Goal: Transaction & Acquisition: Book appointment/travel/reservation

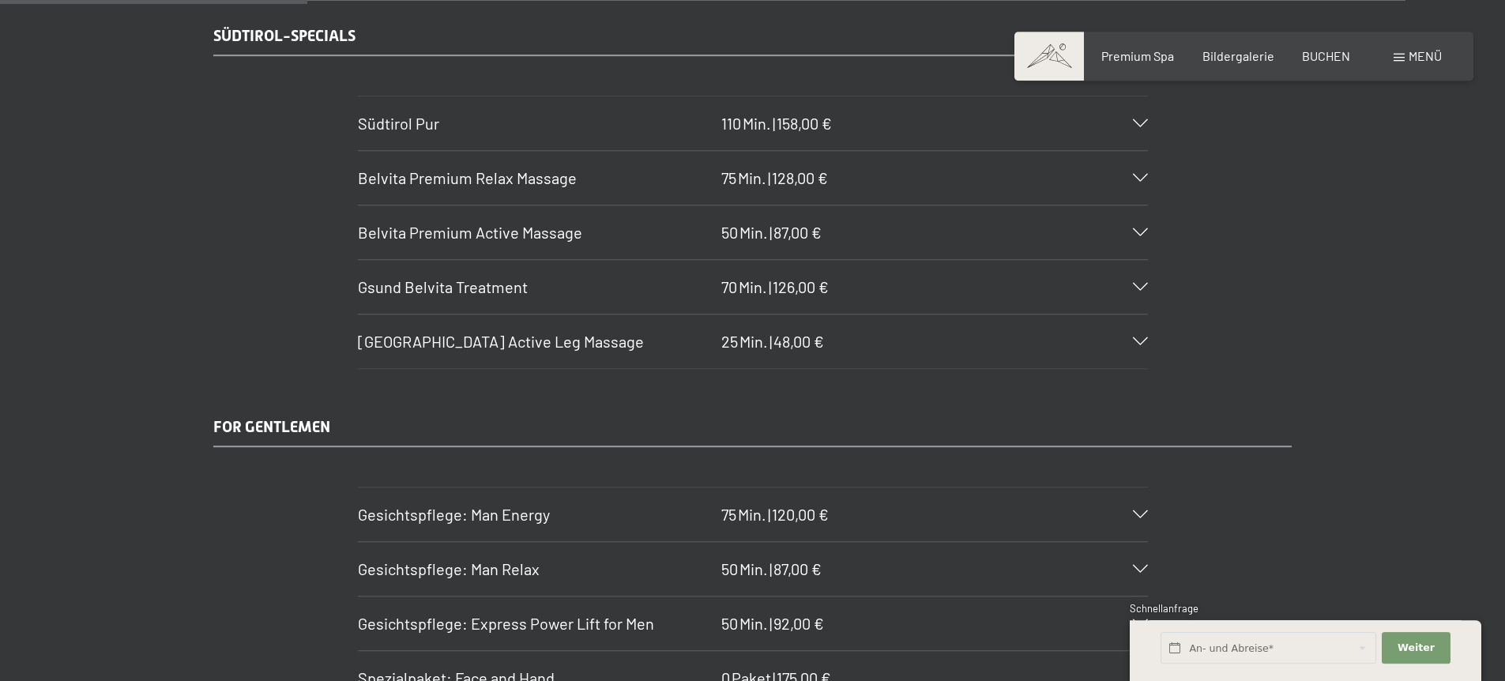
scroll to position [2590, 0]
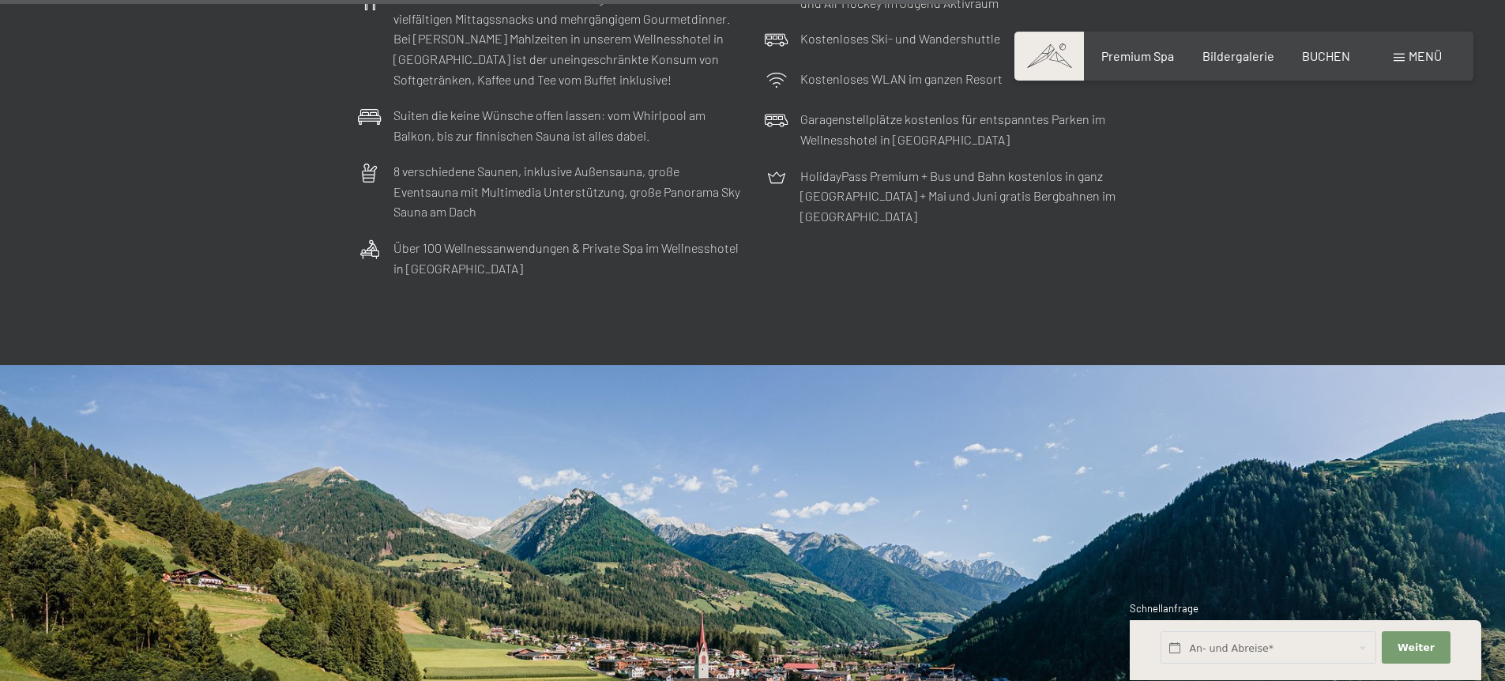
scroll to position [5434, 0]
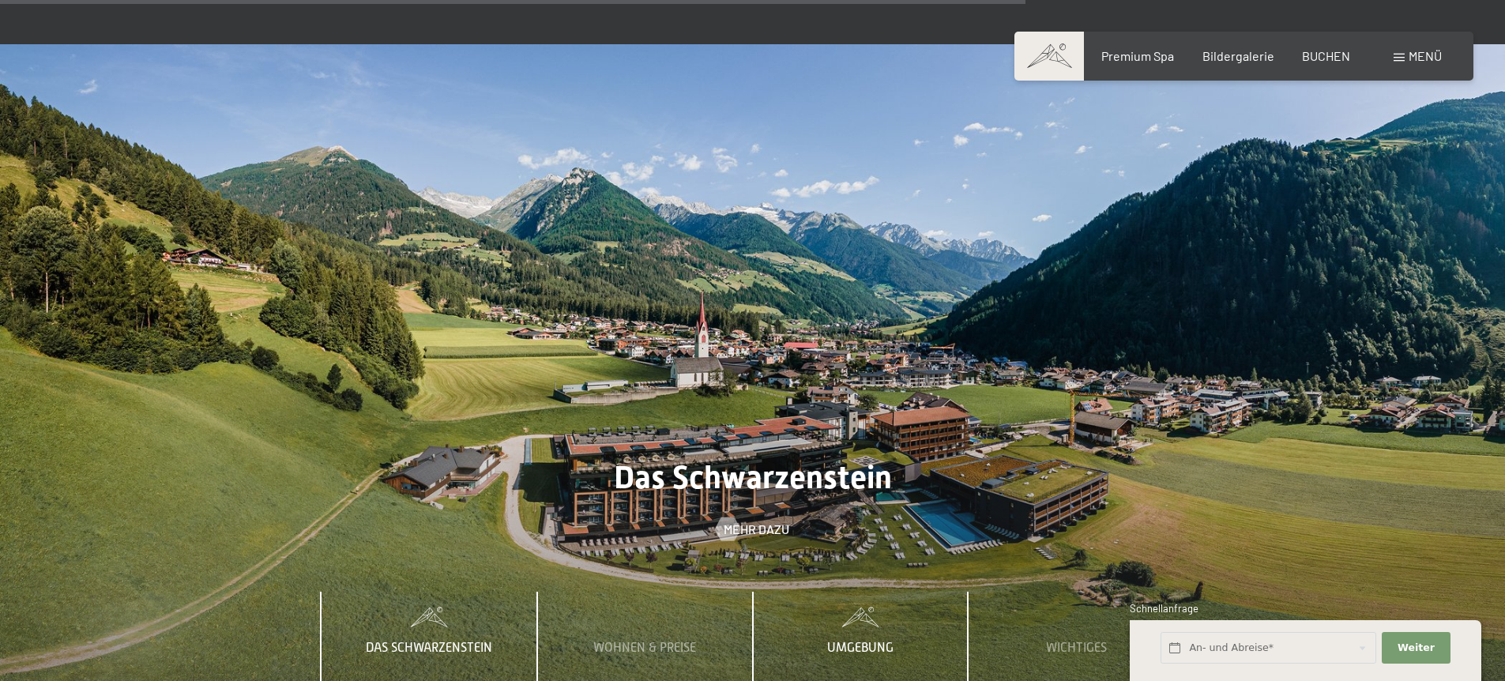
click at [855, 593] on div "Umgebung" at bounding box center [860, 640] width 90 height 96
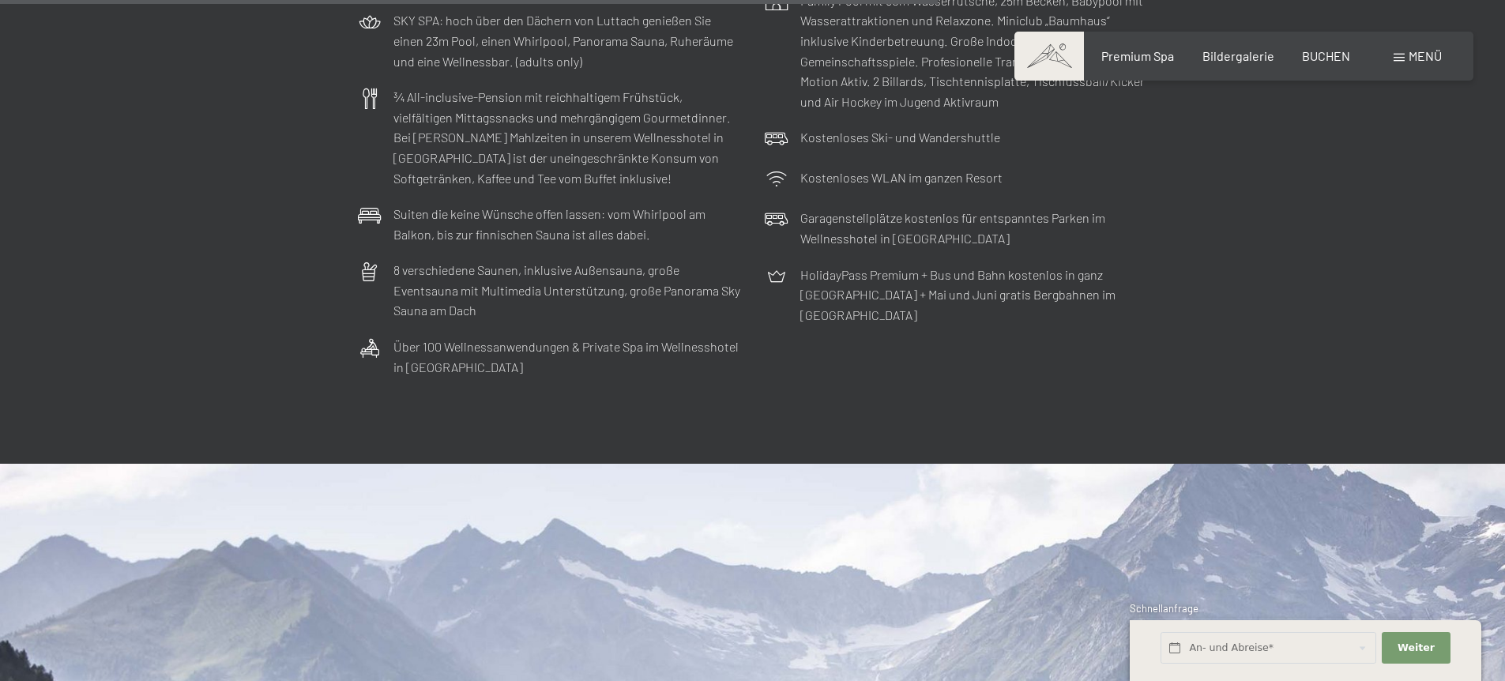
scroll to position [4459, 0]
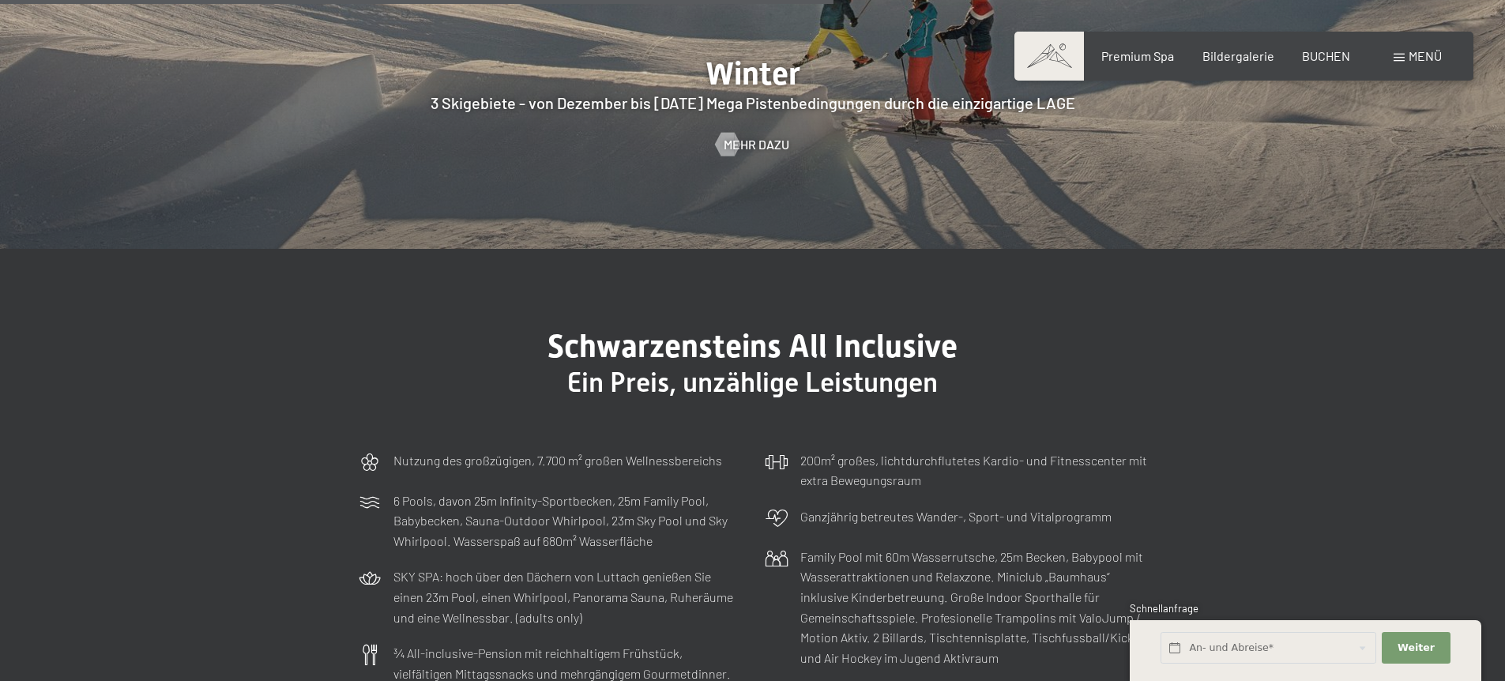
click at [1111, 65] on div "Buchen Anfragen Premium Spa Bildergalerie BUCHEN Menü DE IT EN Gutschein Bilder…" at bounding box center [1244, 55] width 396 height 17
click at [1140, 47] on div "Buchen Anfragen Premium Spa Bildergalerie BUCHEN Menü DE IT EN Gutschein Bilder…" at bounding box center [1244, 55] width 396 height 17
click at [1136, 56] on span "Premium Spa" at bounding box center [1137, 53] width 73 height 15
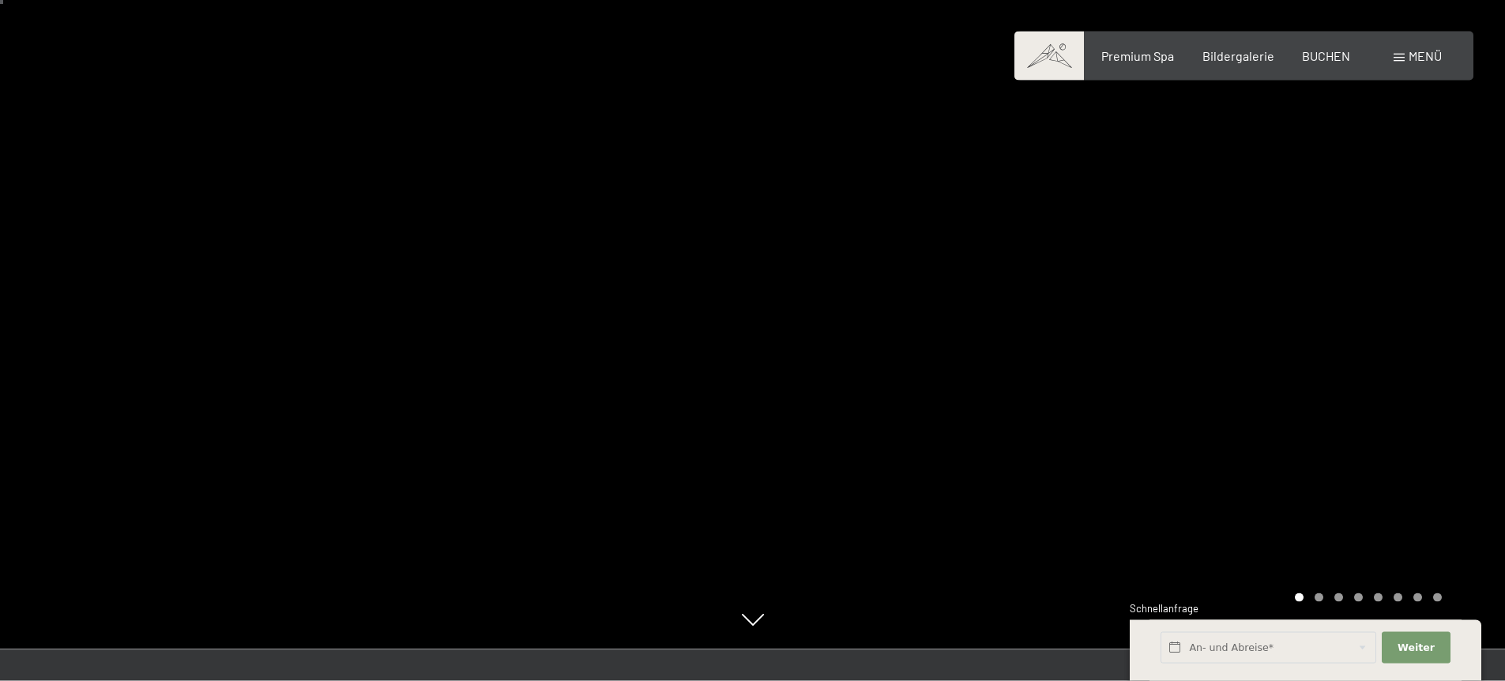
scroll to position [38, 0]
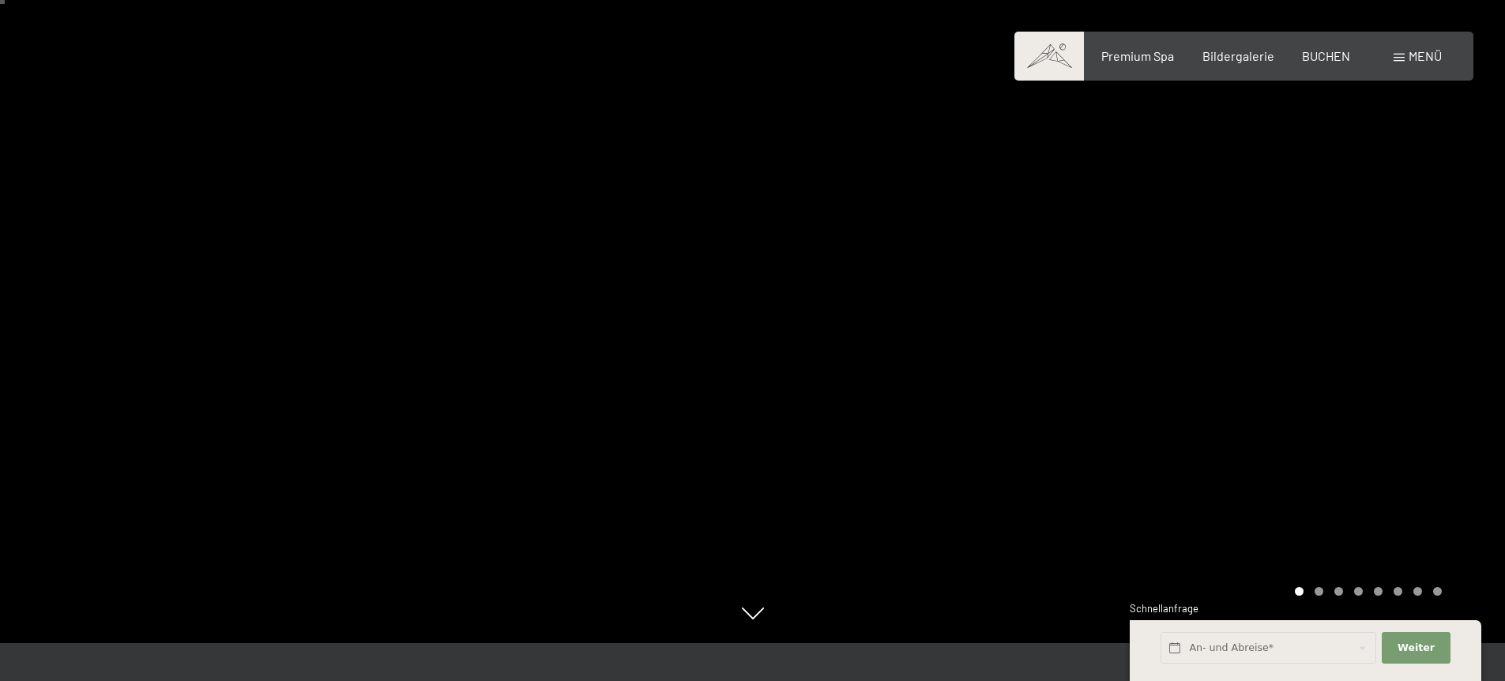
click at [1268, 190] on div at bounding box center [1129, 302] width 753 height 681
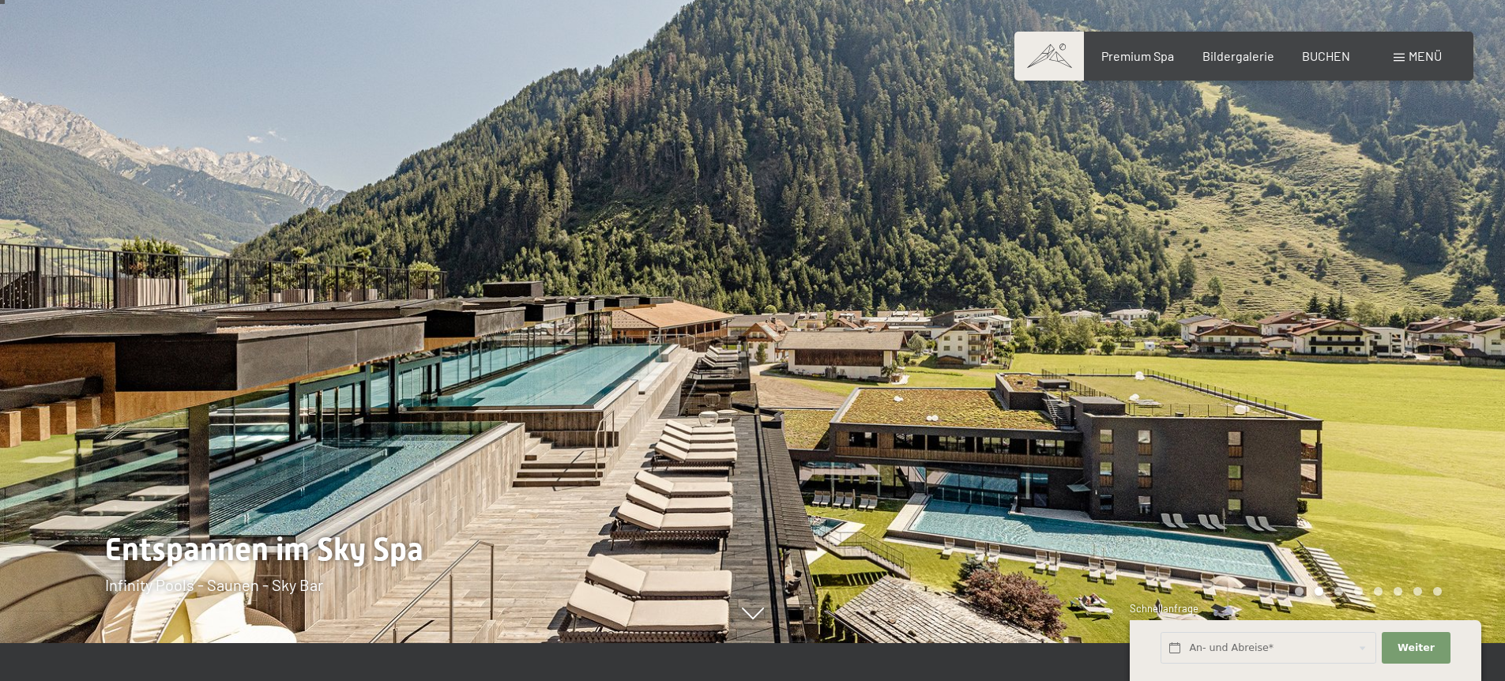
click at [1404, 268] on div at bounding box center [1129, 302] width 753 height 681
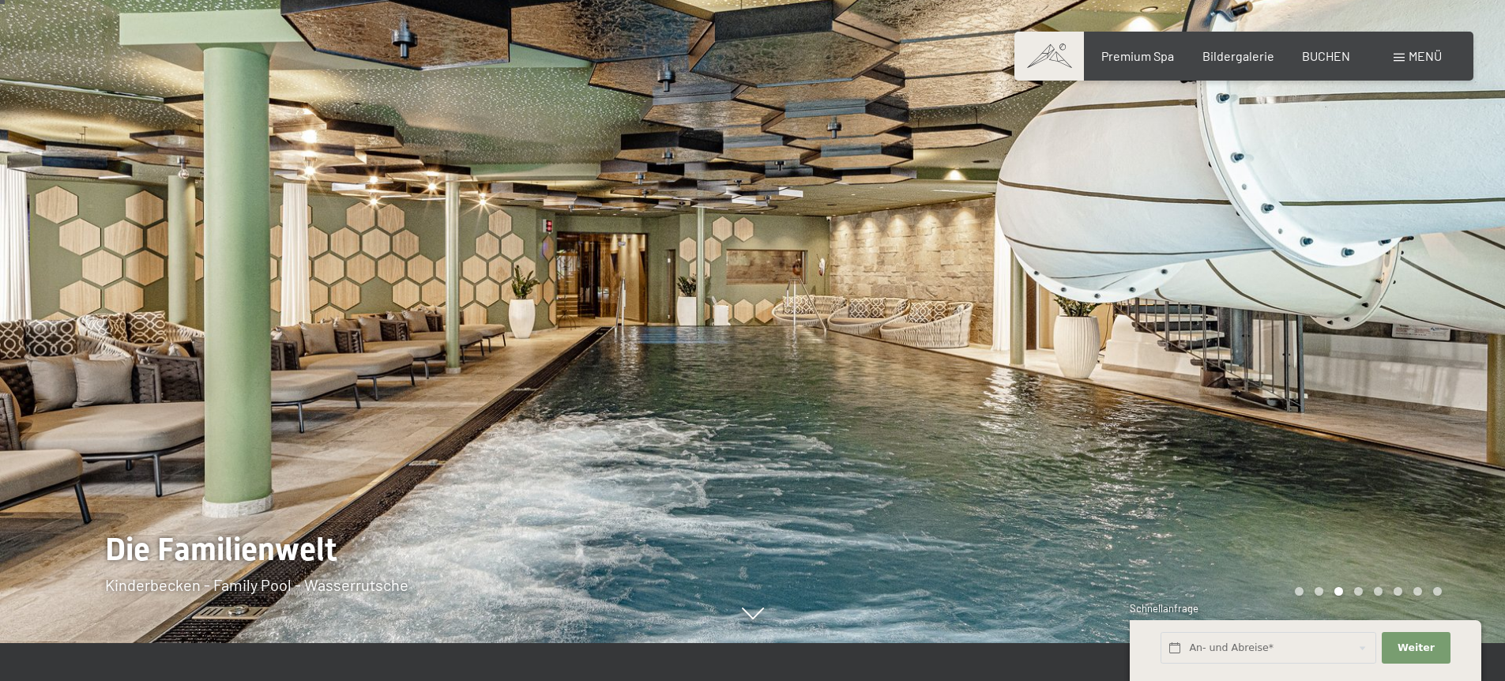
click at [1389, 261] on div at bounding box center [1129, 302] width 753 height 681
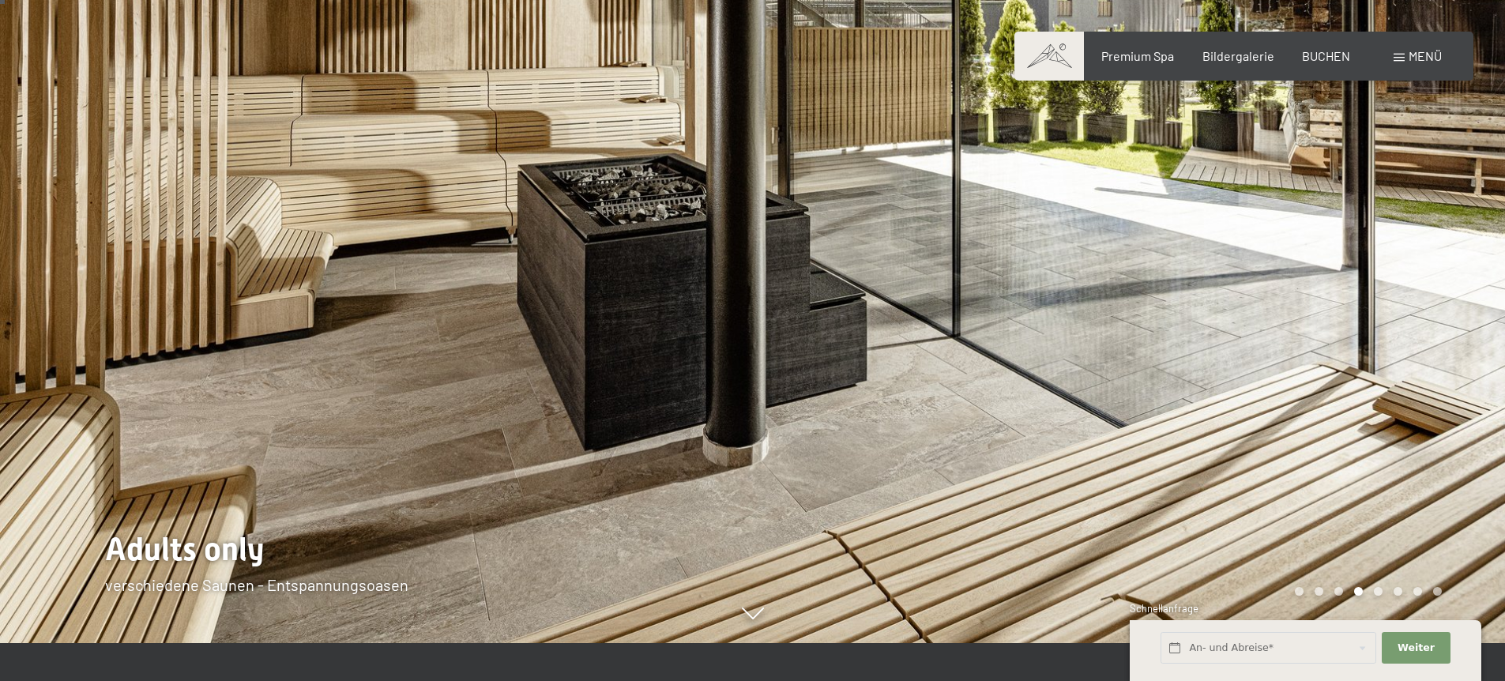
click at [1389, 261] on div at bounding box center [1129, 302] width 753 height 681
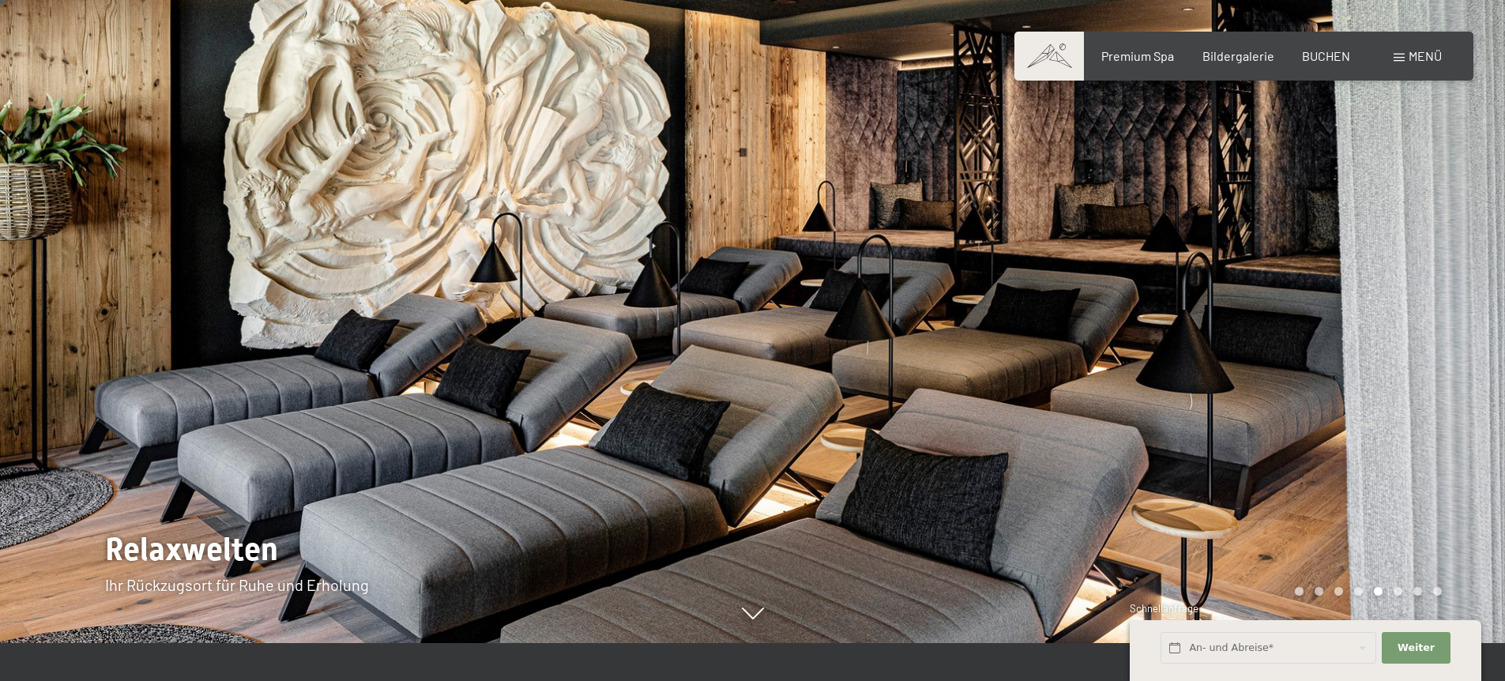
click at [1389, 261] on div at bounding box center [1129, 302] width 753 height 681
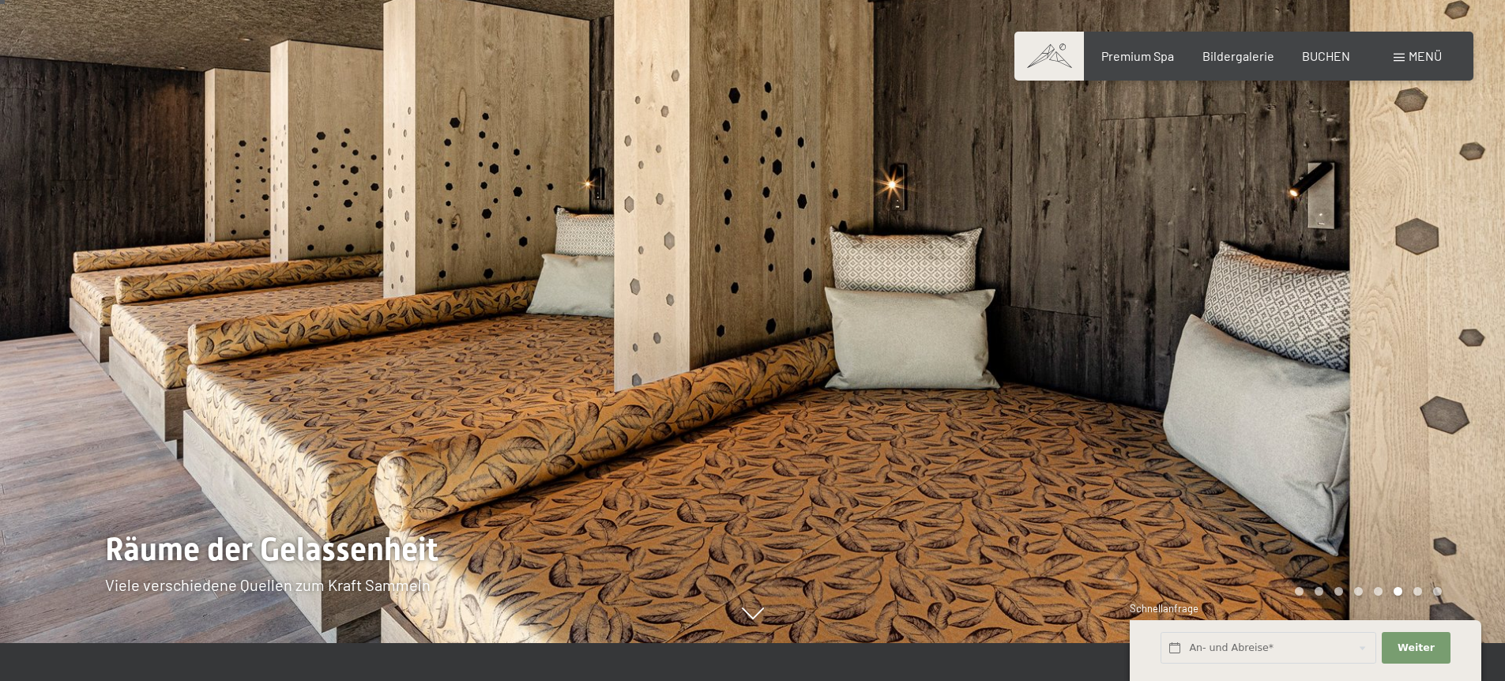
click at [1389, 261] on div at bounding box center [1129, 302] width 753 height 681
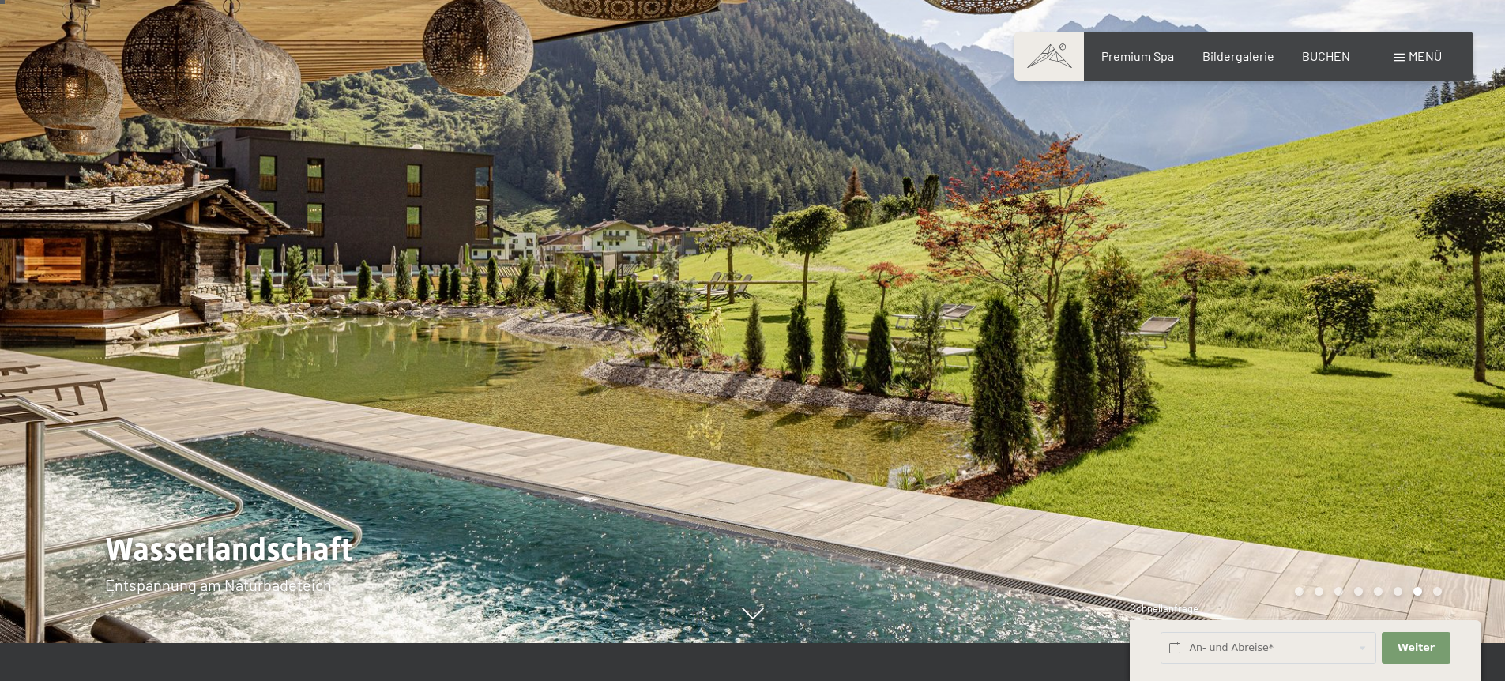
click at [1389, 261] on div at bounding box center [1129, 302] width 753 height 681
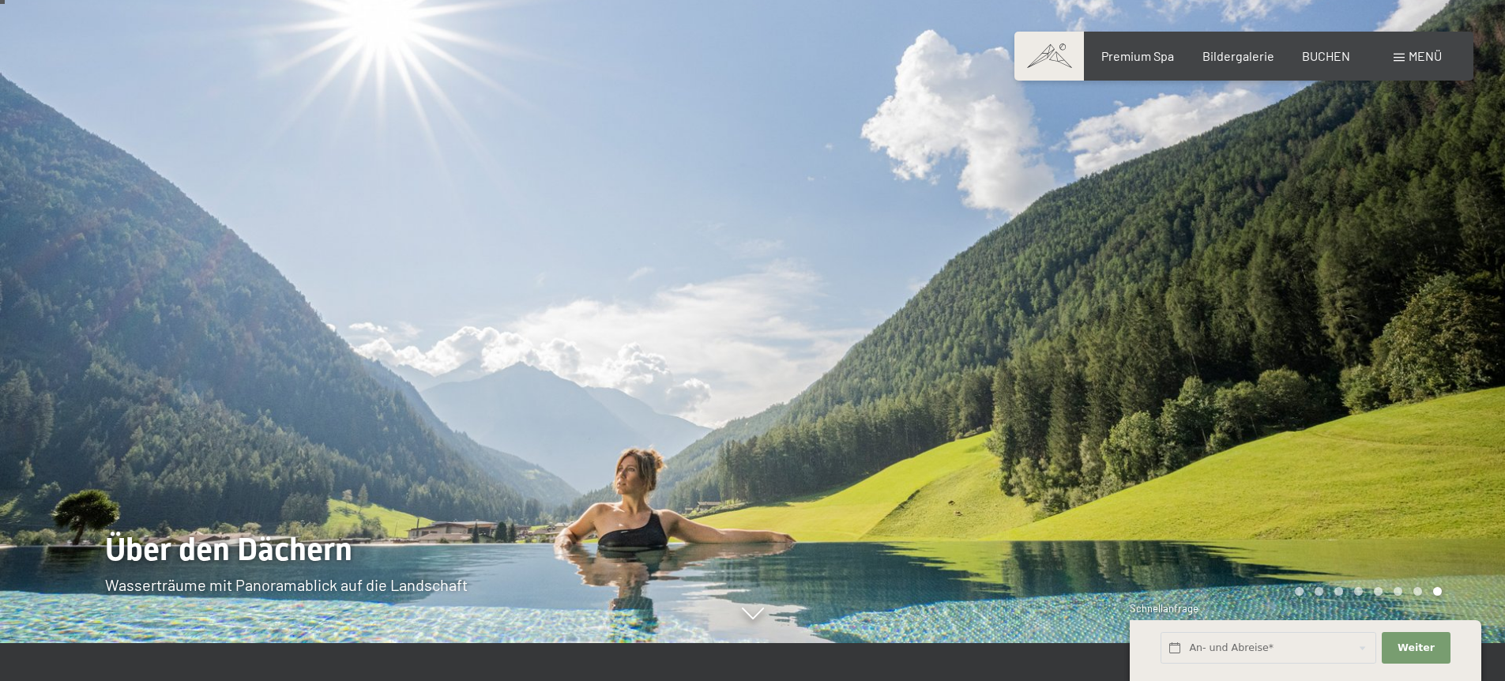
click at [1389, 261] on div at bounding box center [1129, 302] width 753 height 681
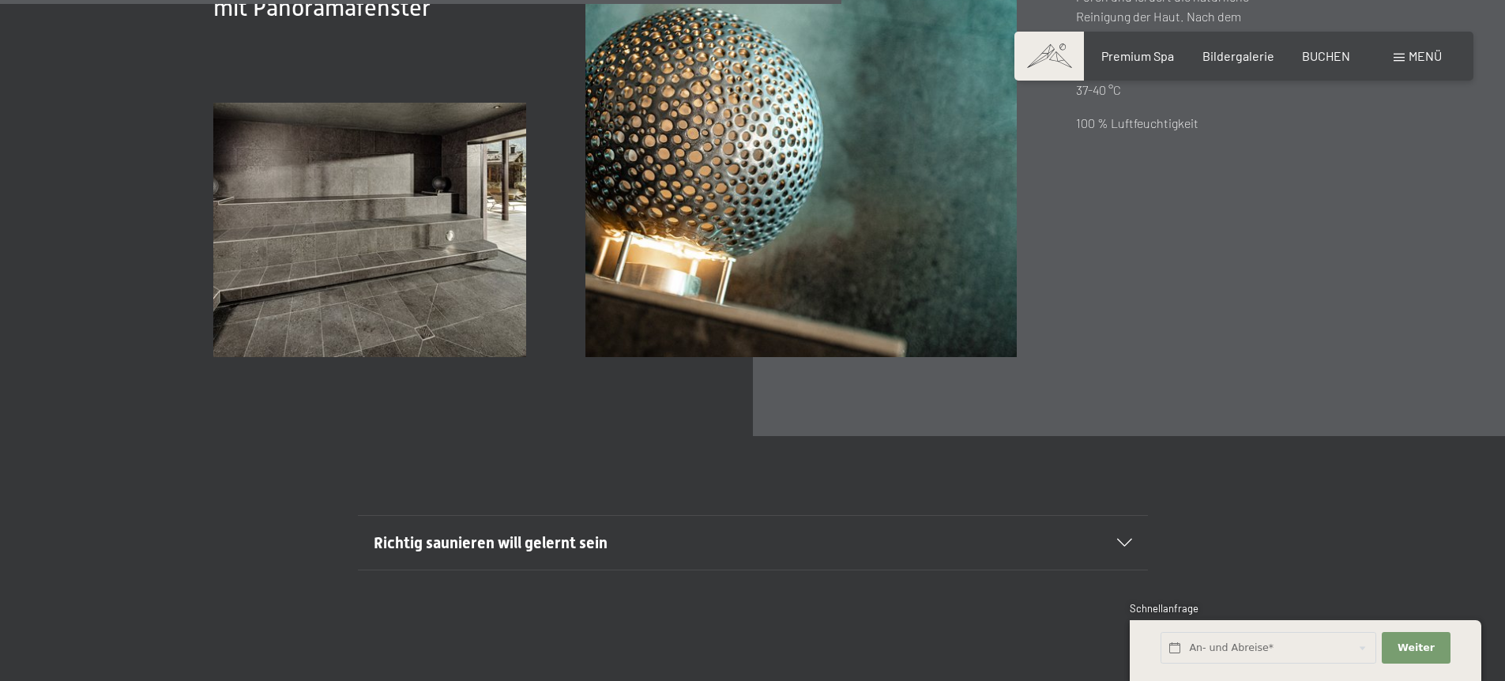
scroll to position [5295, 0]
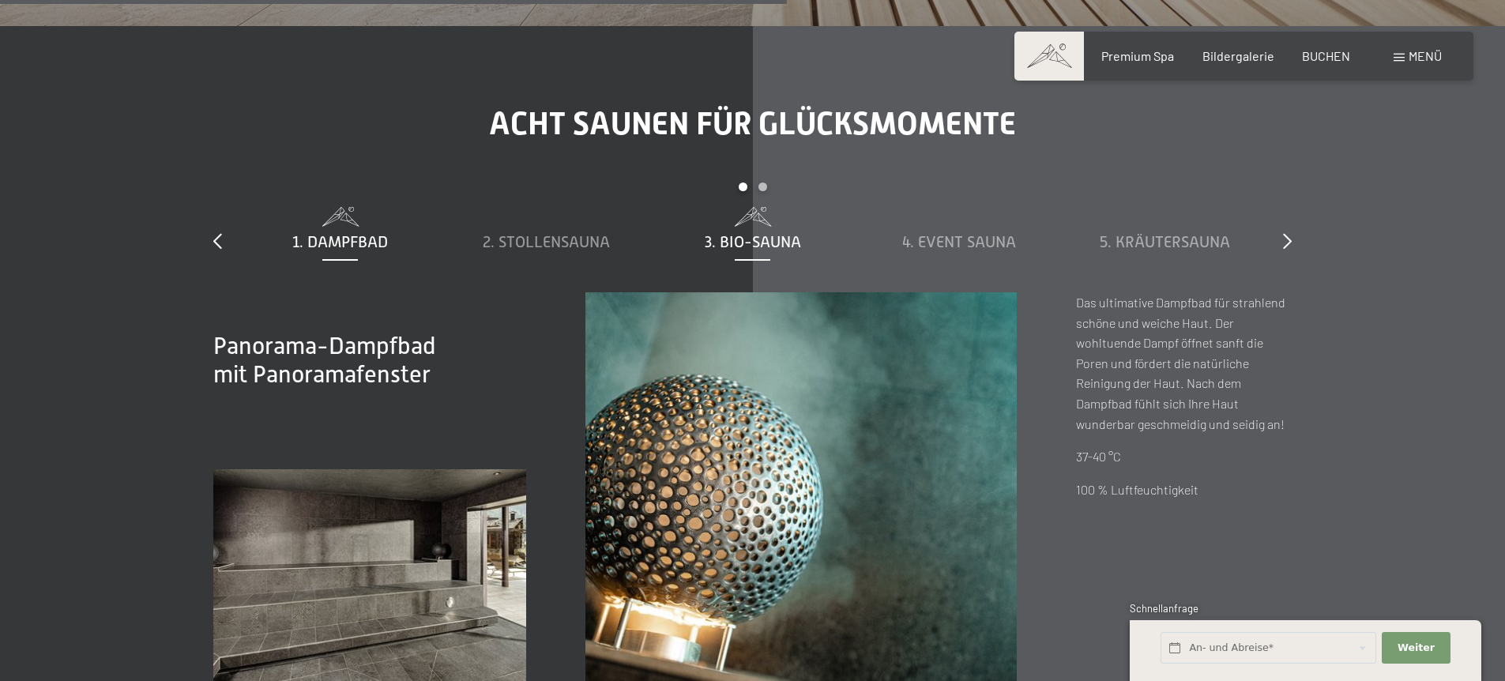
click at [776, 242] on span "3. Bio-Sauna" at bounding box center [753, 241] width 96 height 17
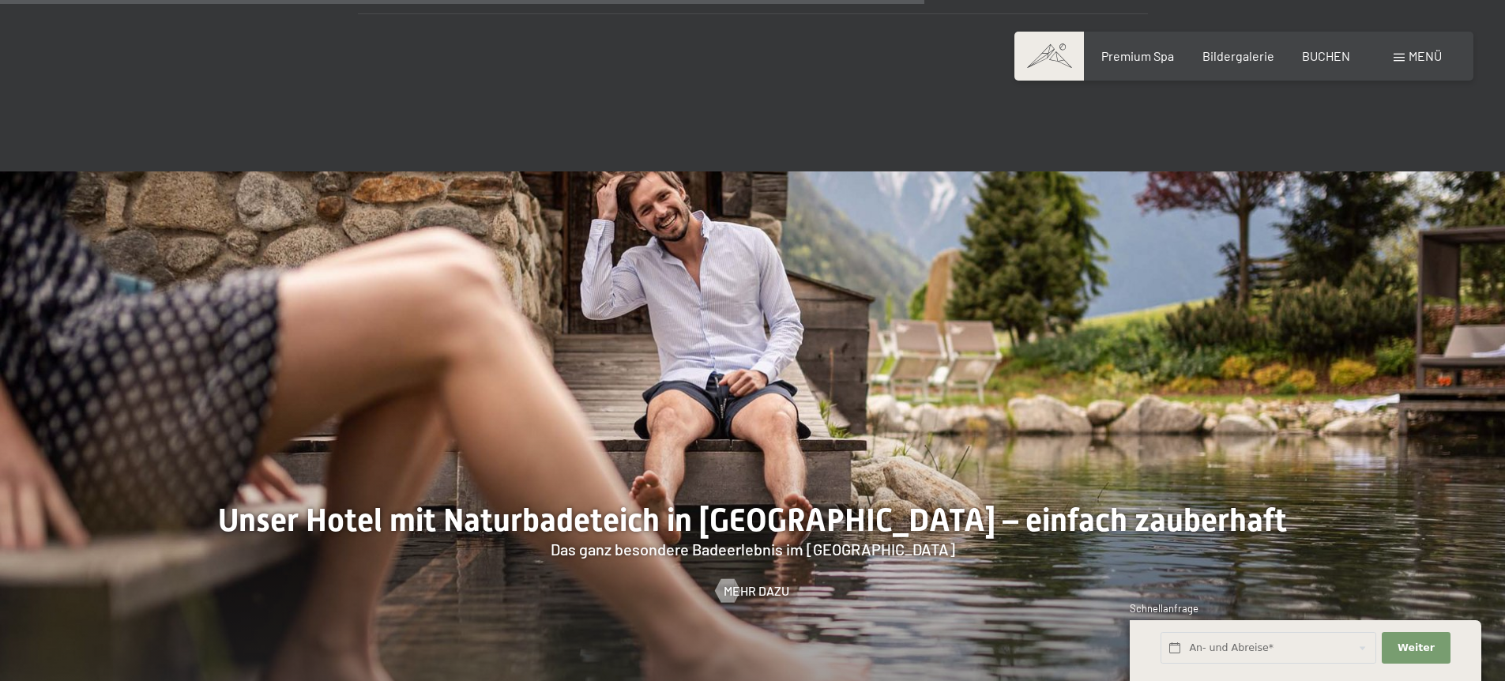
scroll to position [6066, 0]
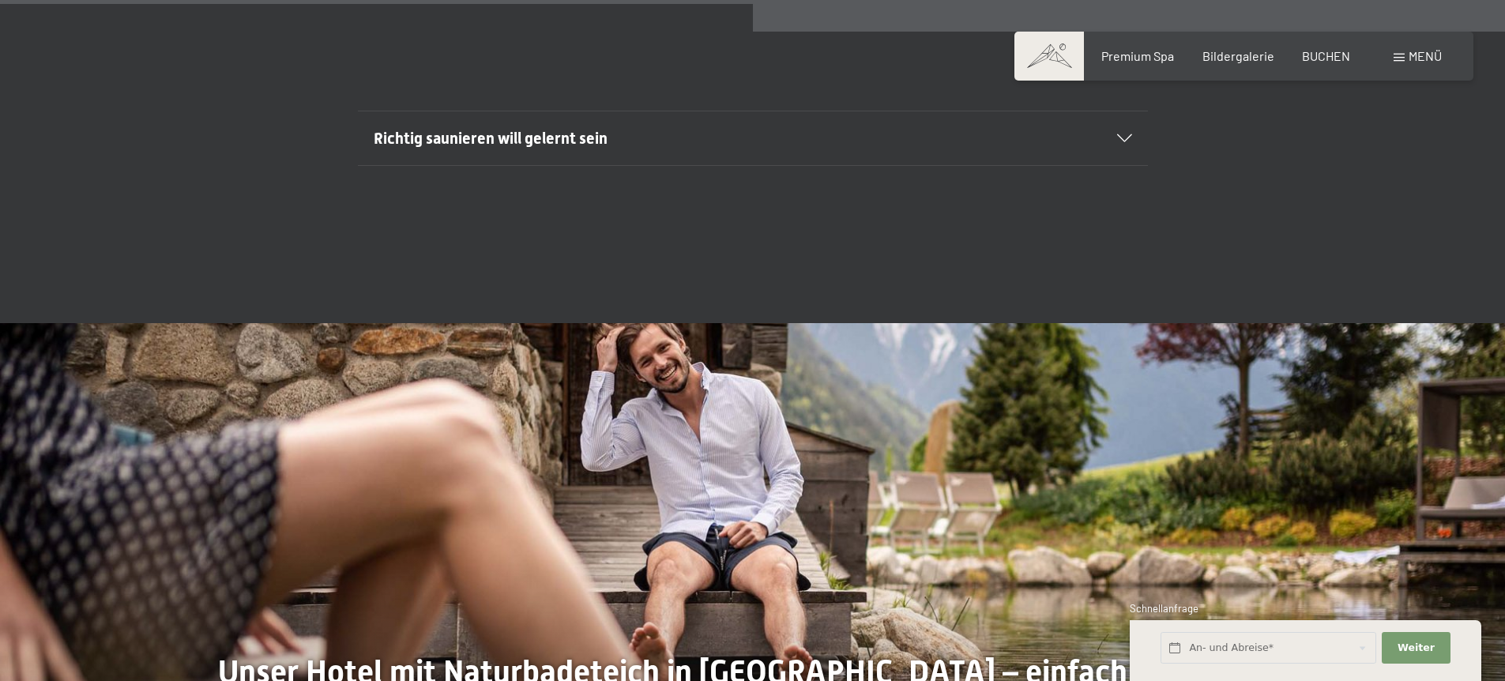
click at [659, 128] on h2 "Richtig saunieren will gelernt sein" at bounding box center [715, 138] width 682 height 22
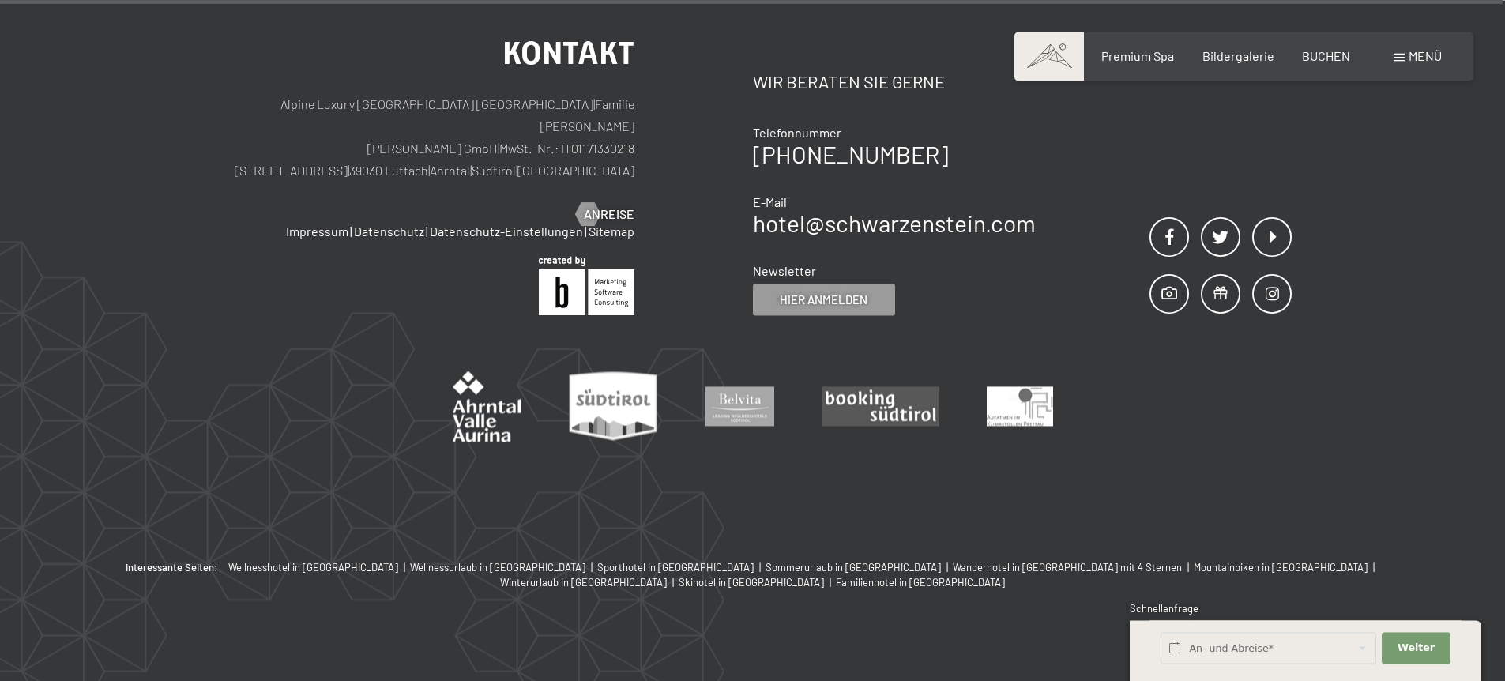
scroll to position [10370, 0]
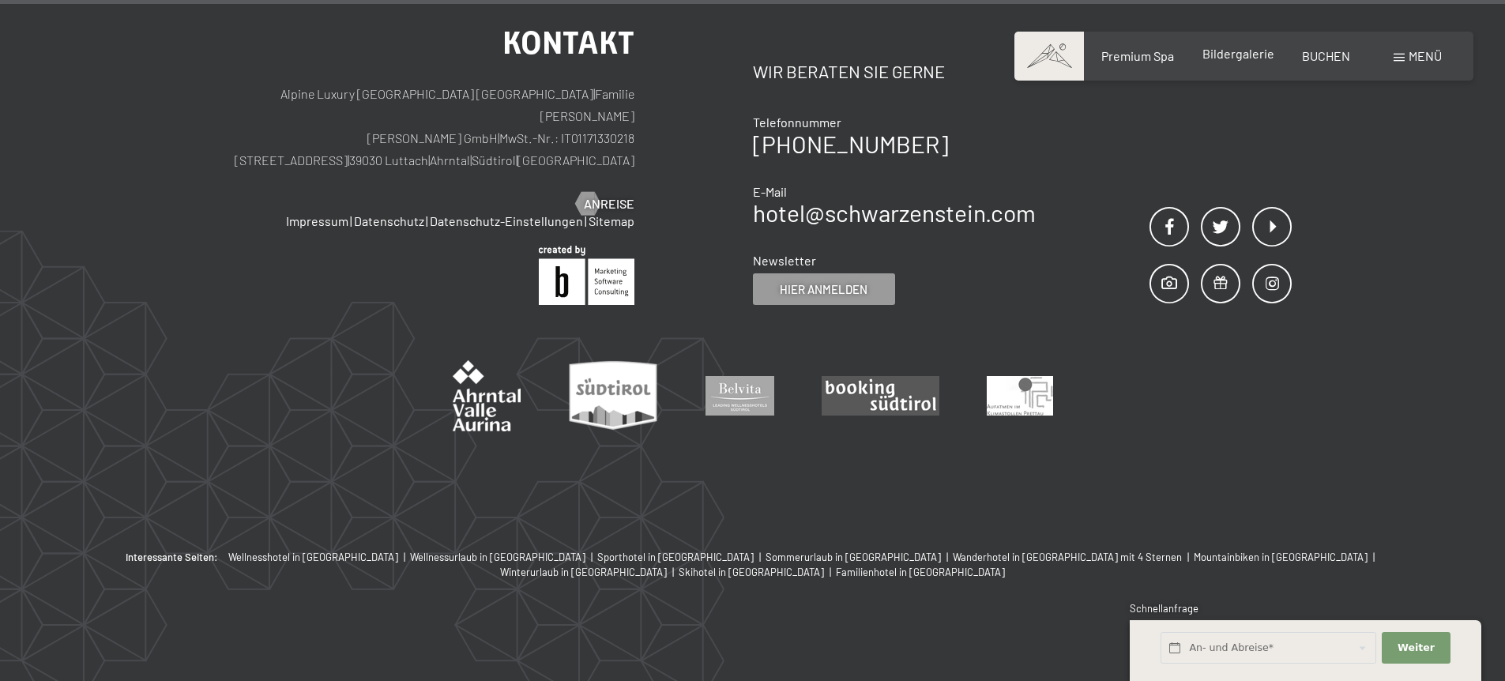
click at [1231, 54] on span "Bildergalerie" at bounding box center [1238, 53] width 72 height 15
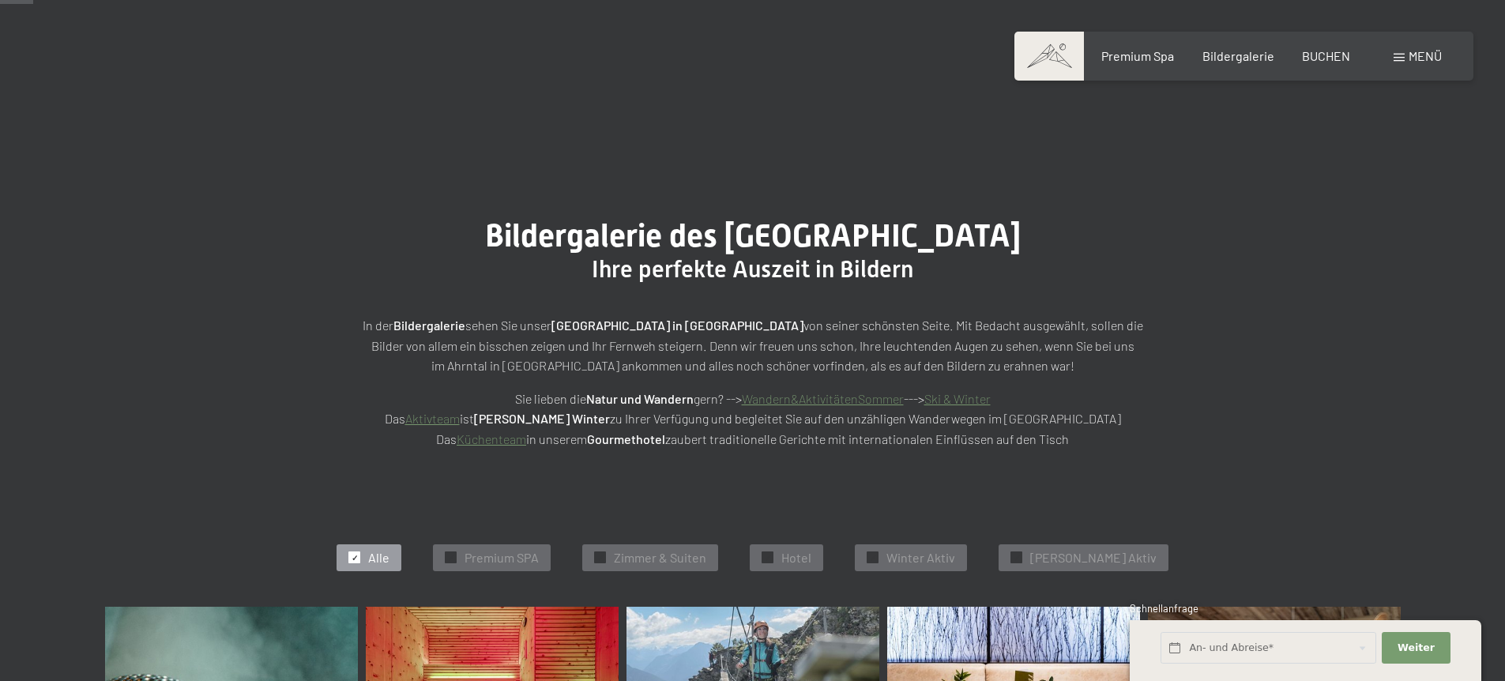
scroll to position [442, 0]
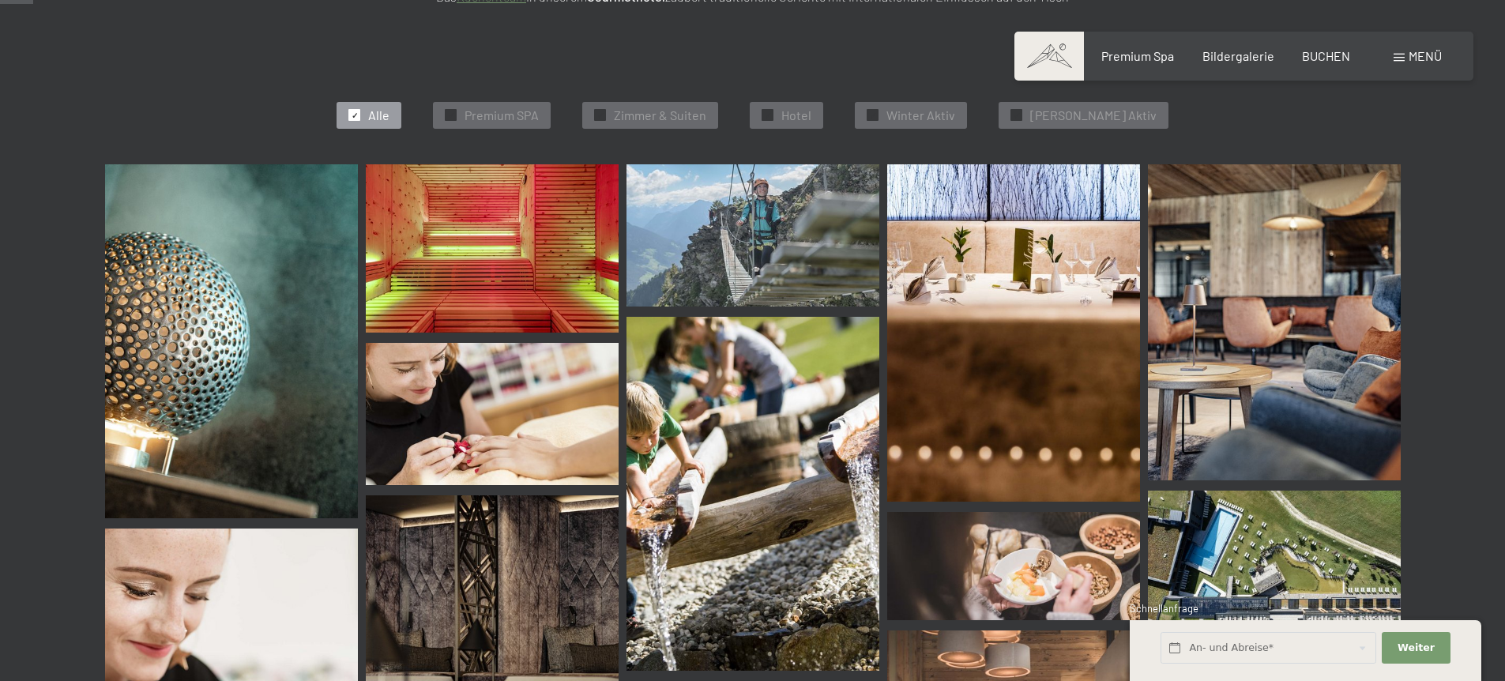
click at [803, 227] on img at bounding box center [752, 235] width 253 height 142
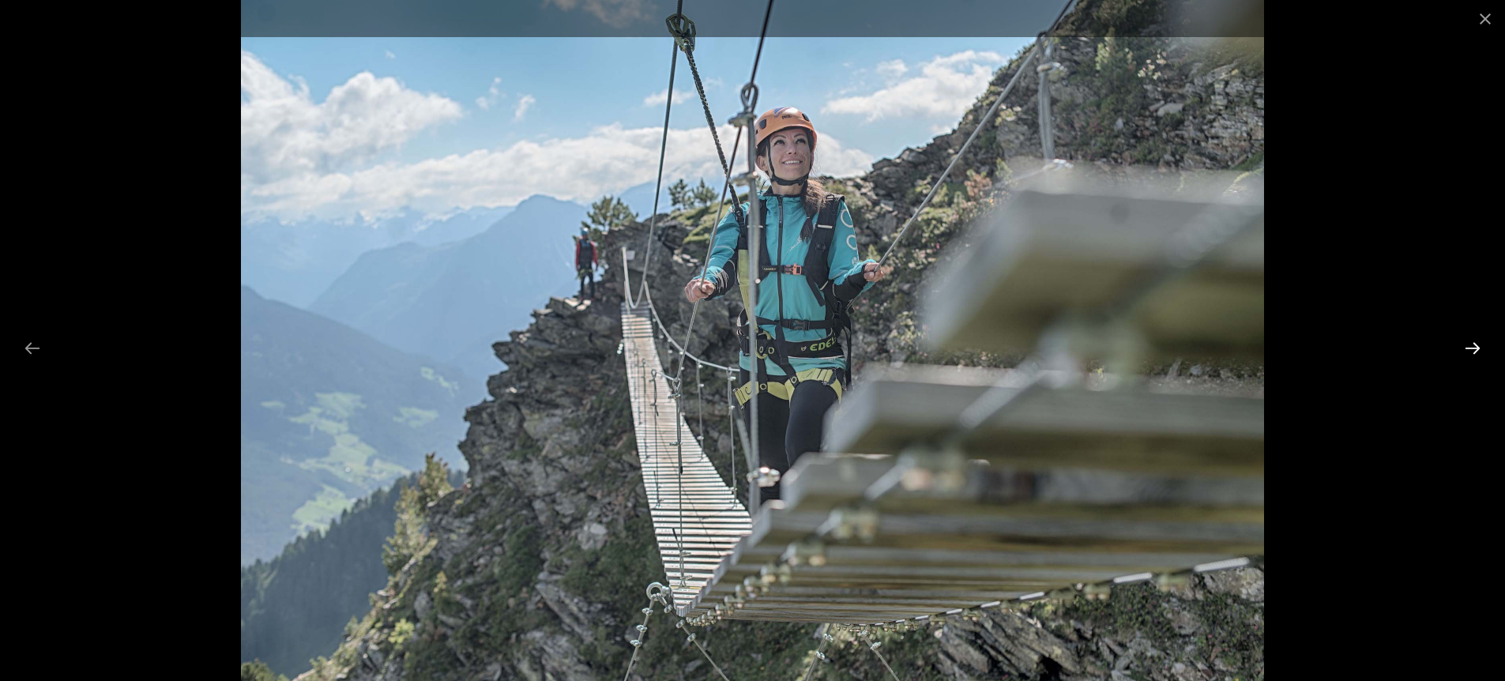
click at [1466, 351] on button "Next slide" at bounding box center [1472, 348] width 33 height 31
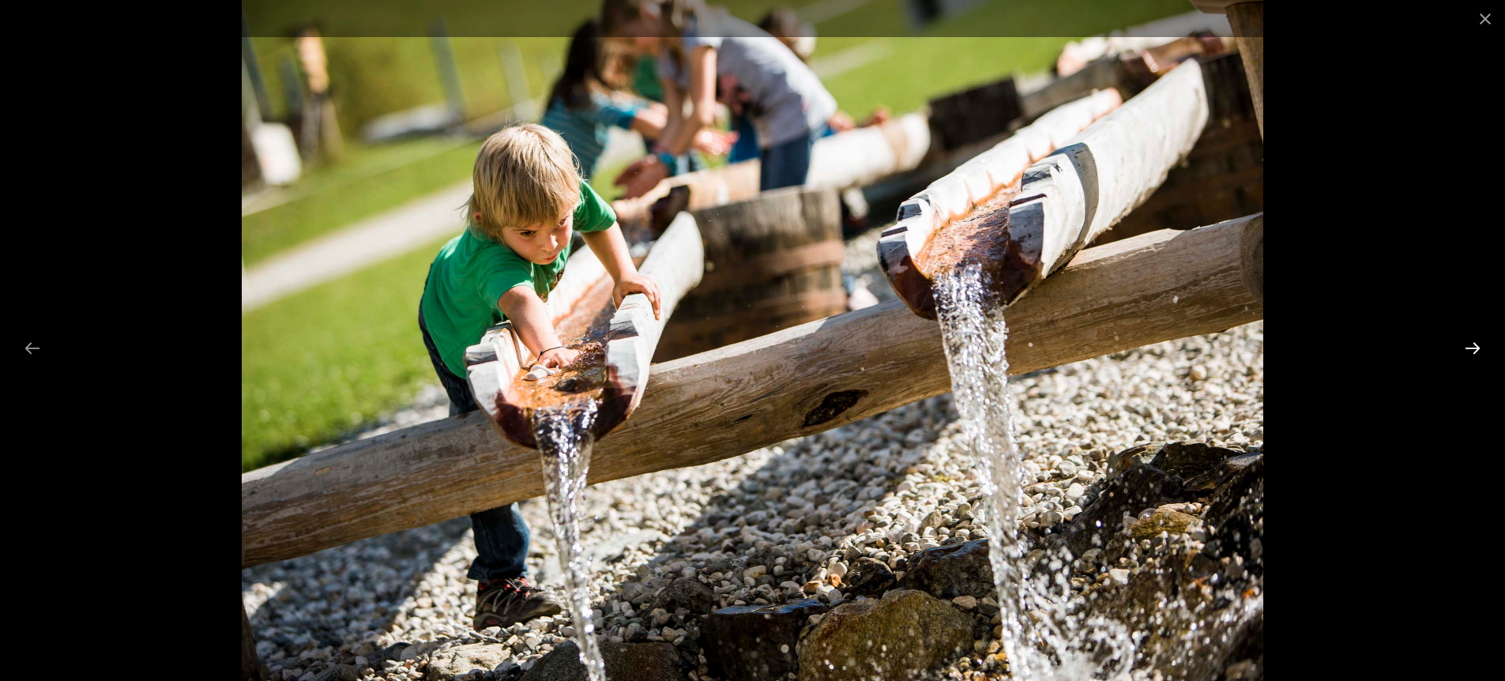
click at [1466, 351] on button "Next slide" at bounding box center [1472, 348] width 33 height 31
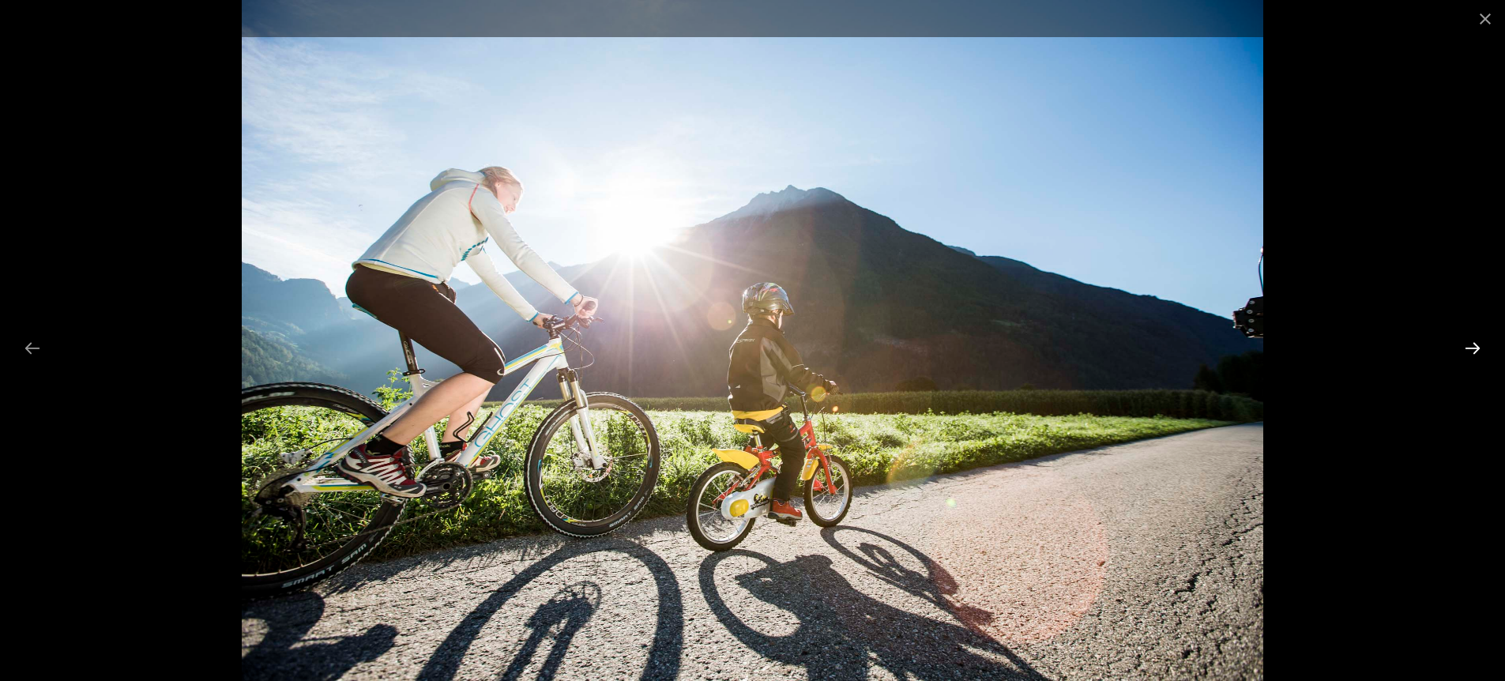
click at [1466, 351] on button "Next slide" at bounding box center [1472, 348] width 33 height 31
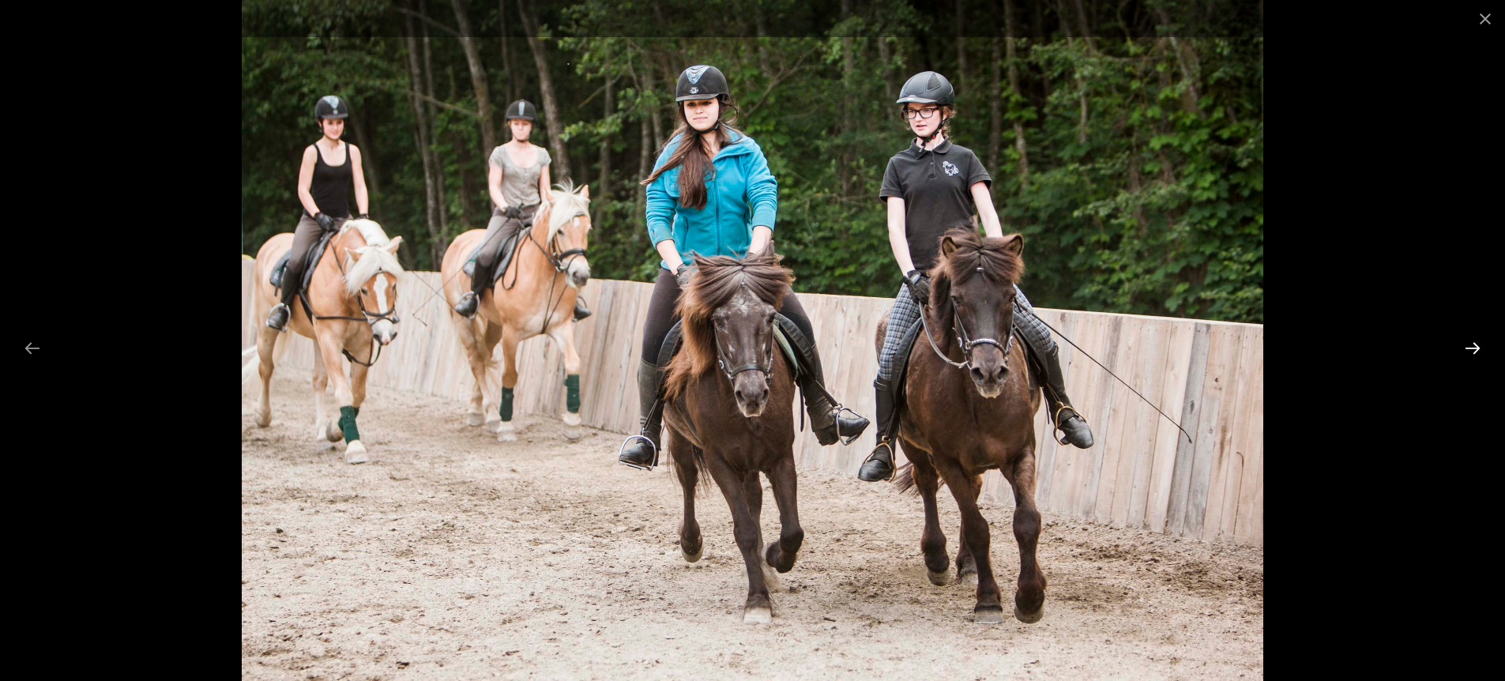
click at [1466, 351] on button "Next slide" at bounding box center [1472, 348] width 33 height 31
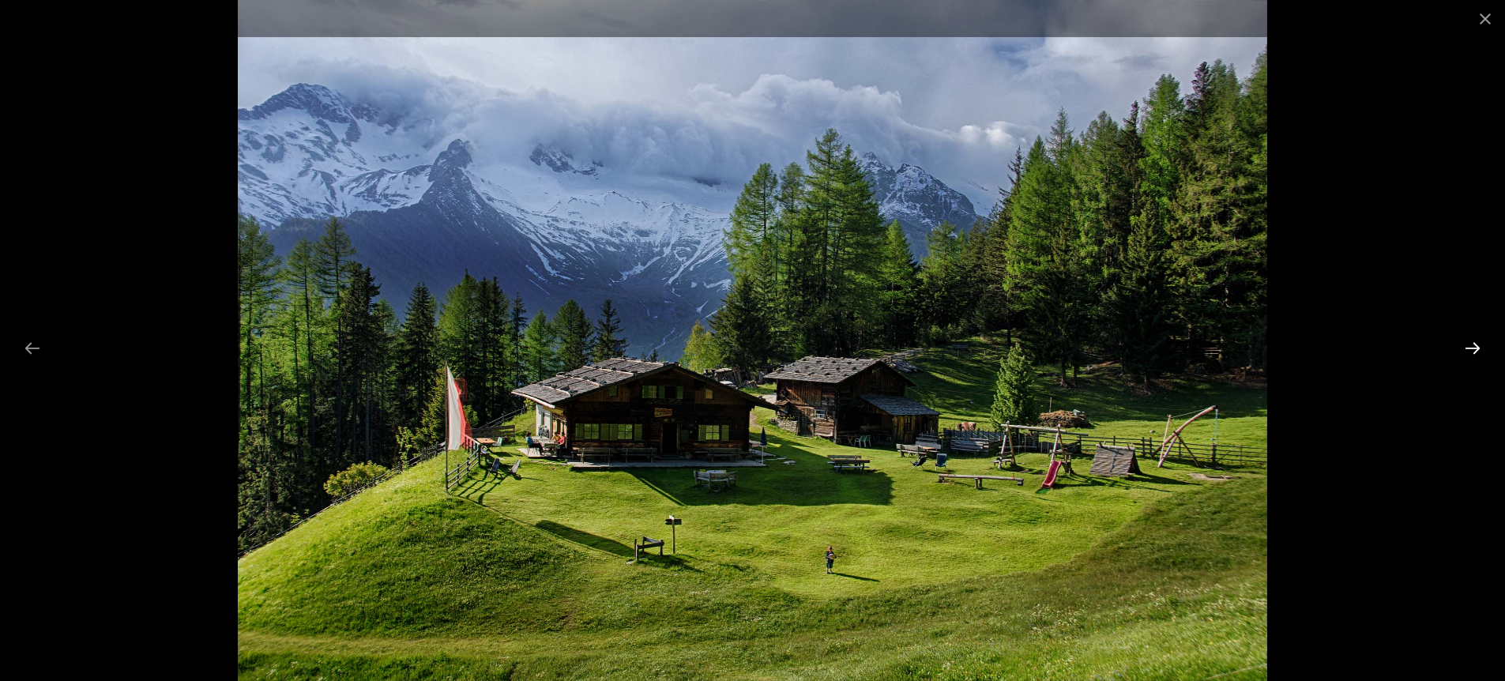
click at [1466, 351] on button "Next slide" at bounding box center [1472, 348] width 33 height 31
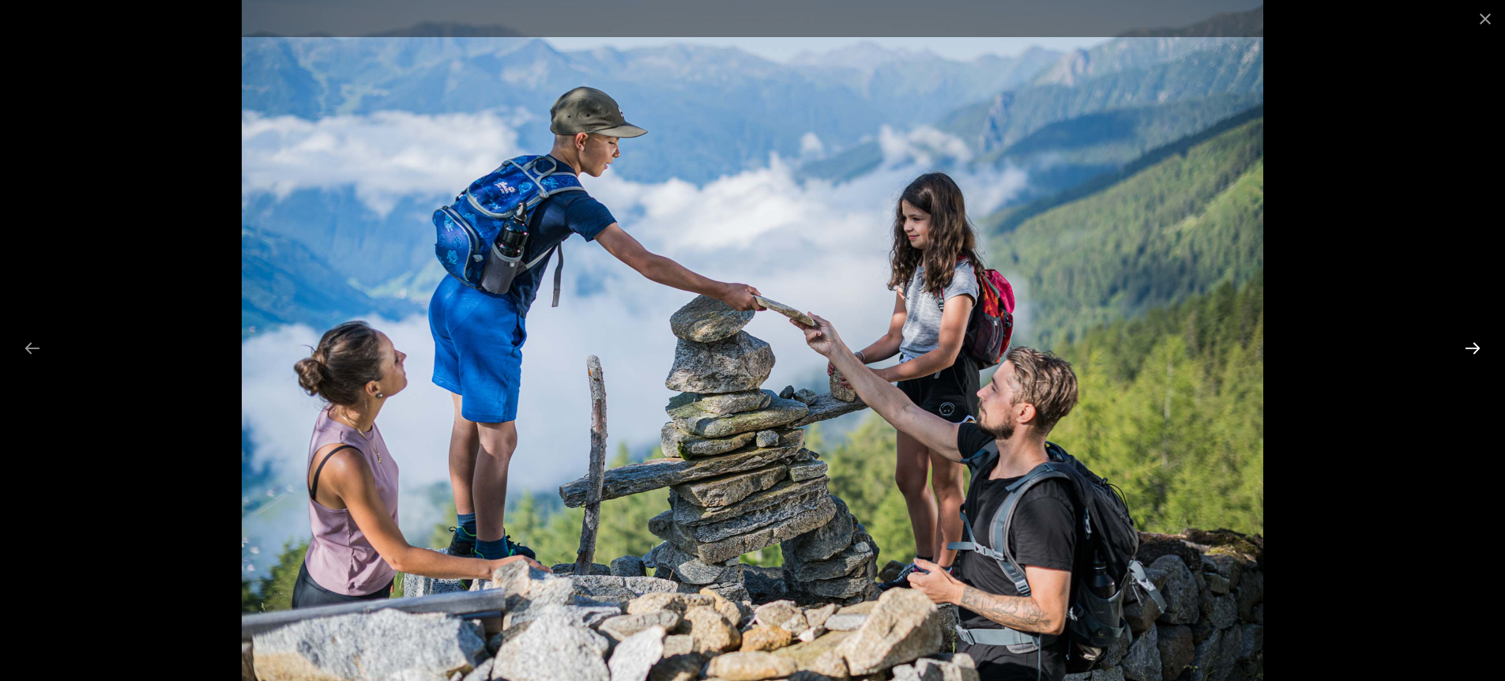
click at [1466, 351] on button "Next slide" at bounding box center [1472, 348] width 33 height 31
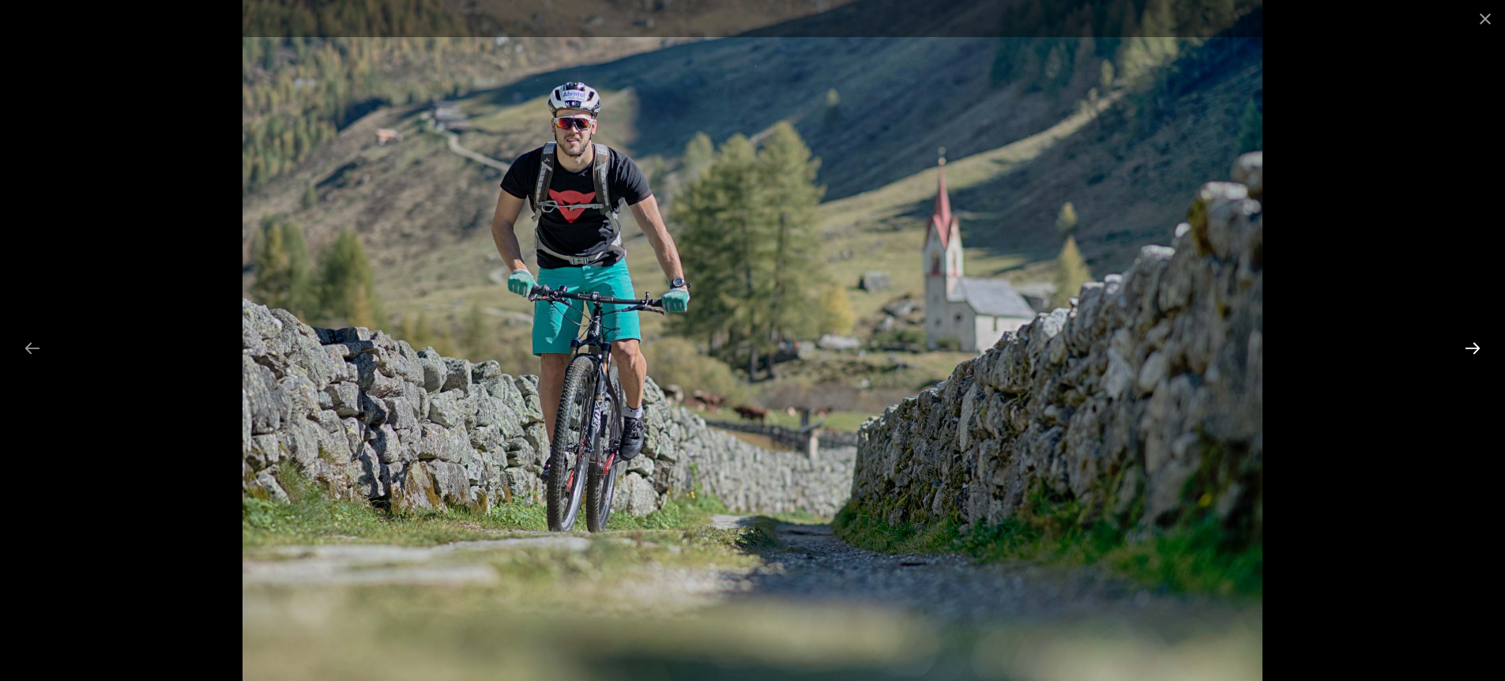
click at [1466, 351] on button "Next slide" at bounding box center [1472, 348] width 33 height 31
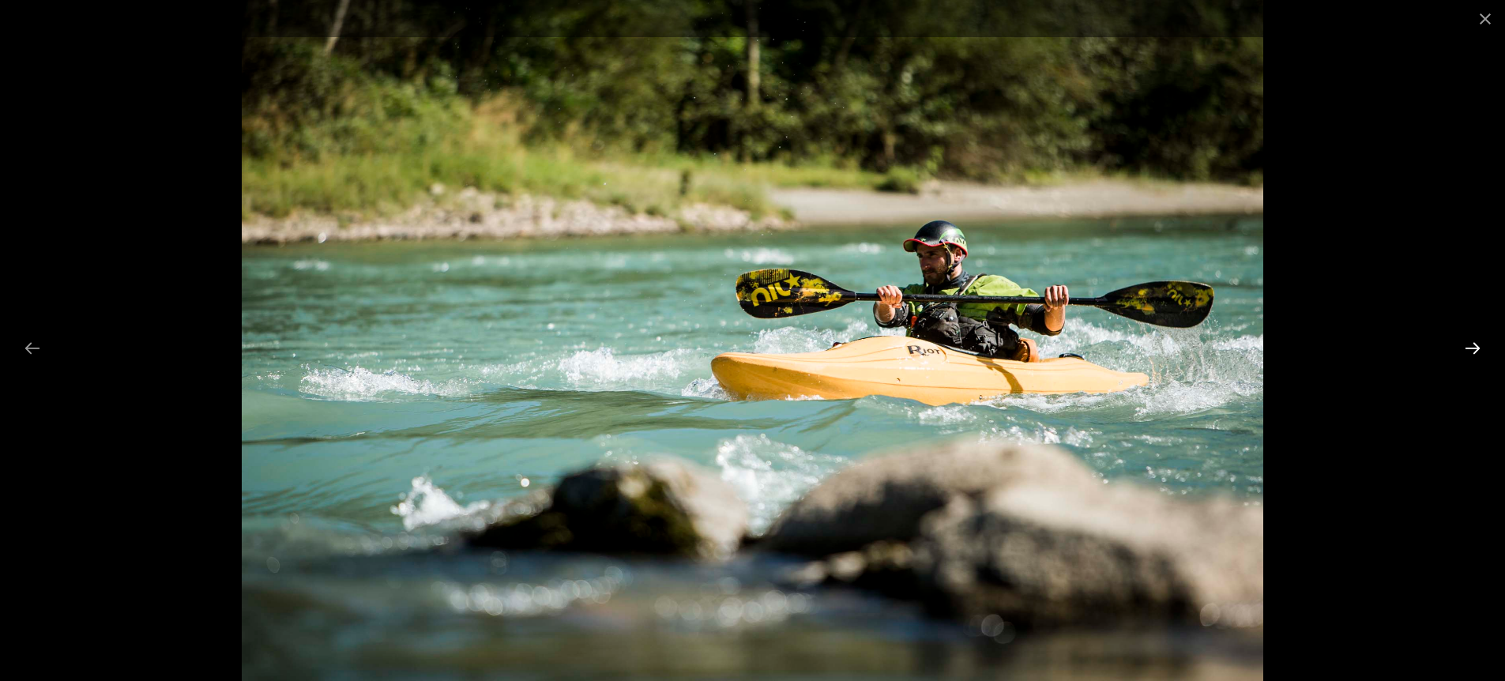
click at [1466, 351] on button "Next slide" at bounding box center [1472, 348] width 33 height 31
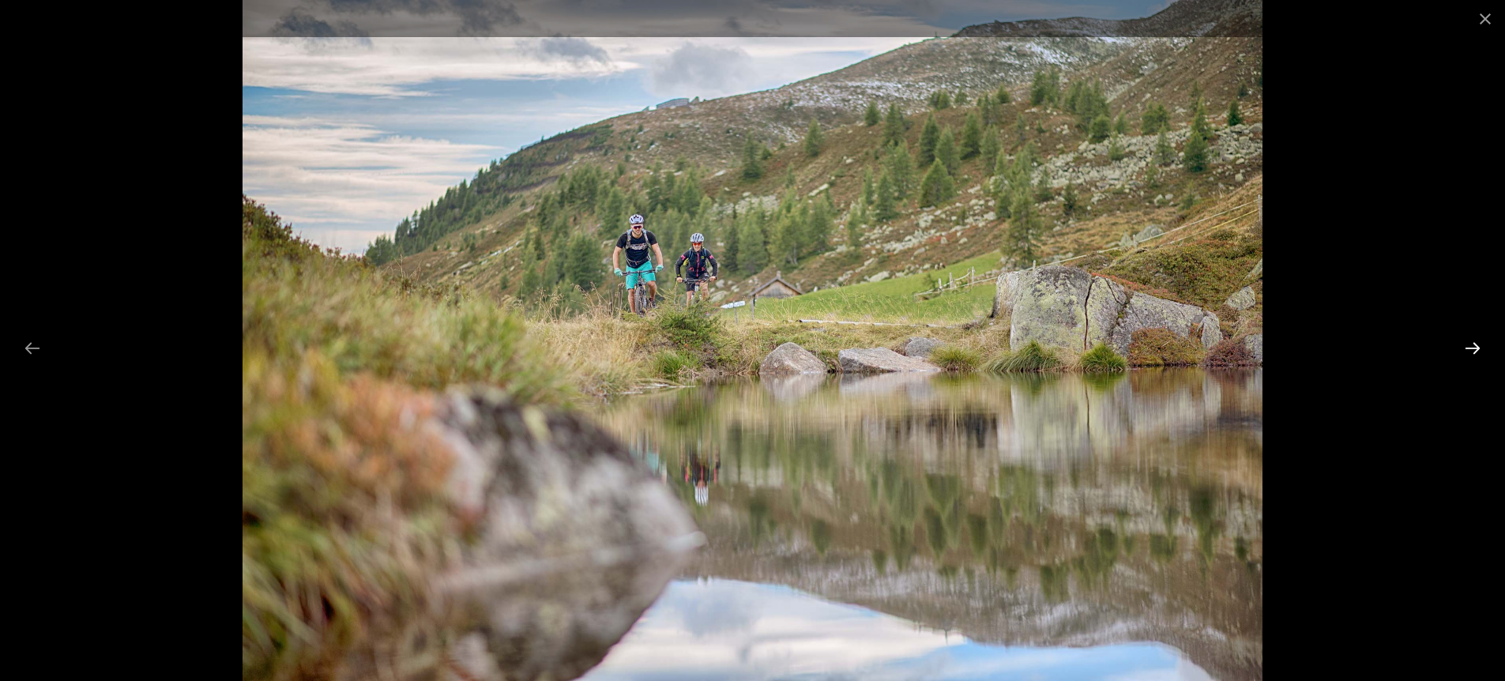
click at [1466, 351] on button "Next slide" at bounding box center [1472, 348] width 33 height 31
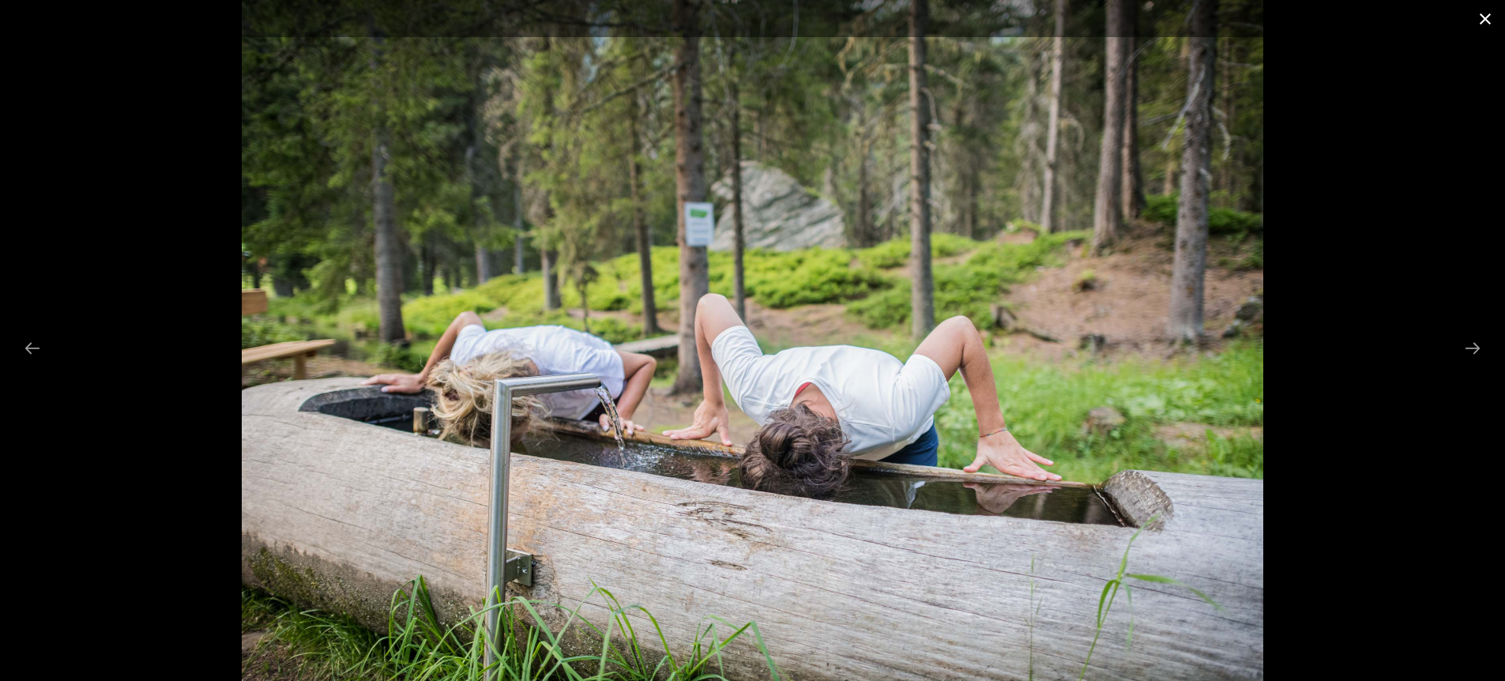
click at [1492, 17] on button "Close gallery" at bounding box center [1484, 18] width 39 height 37
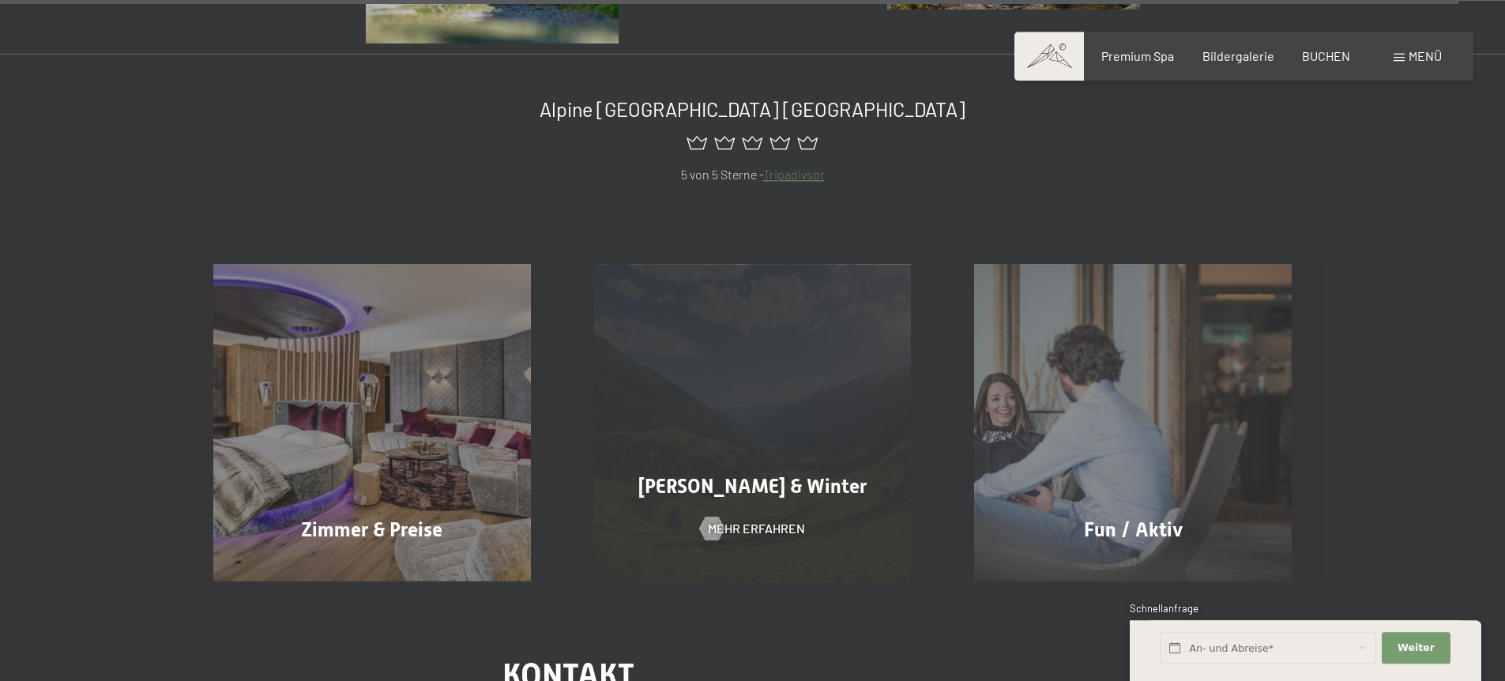
scroll to position [19676, 0]
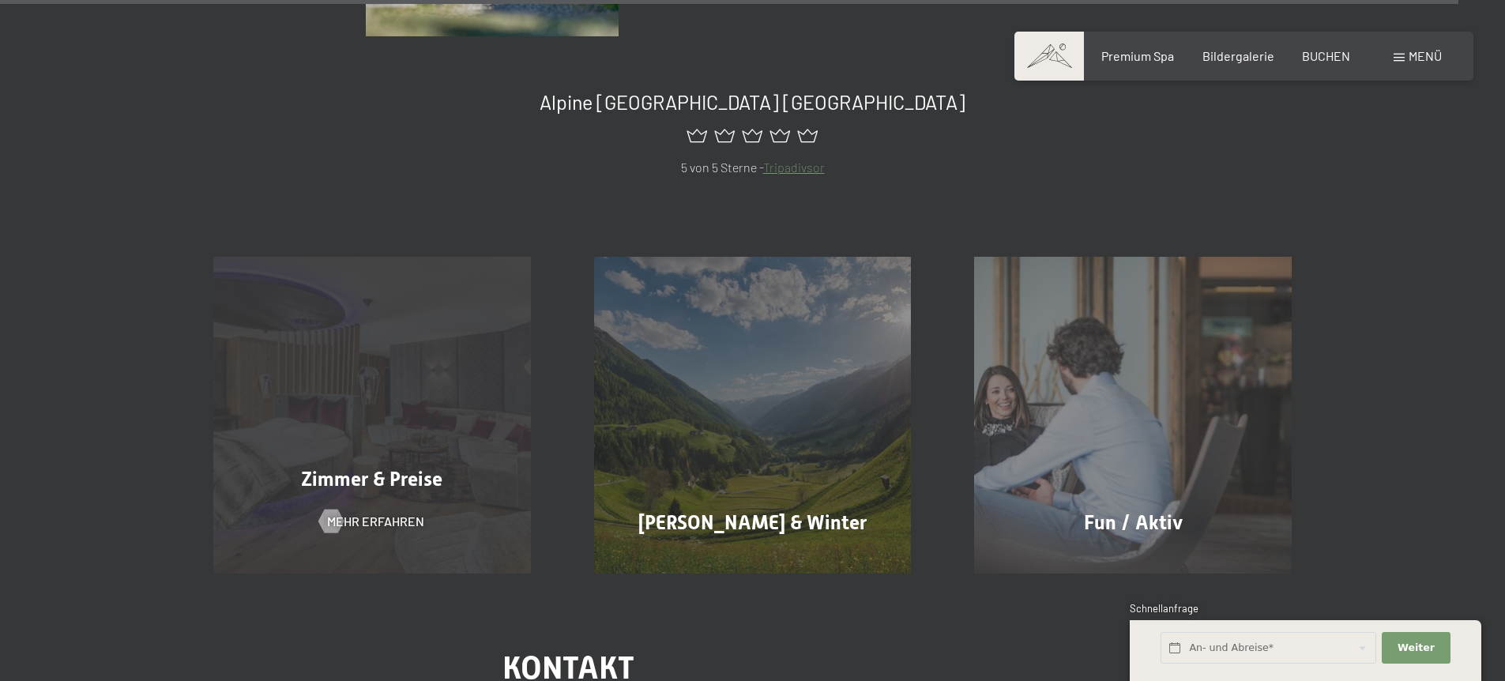
click at [419, 449] on div "Zimmer & Preise Mehr erfahren" at bounding box center [372, 416] width 381 height 318
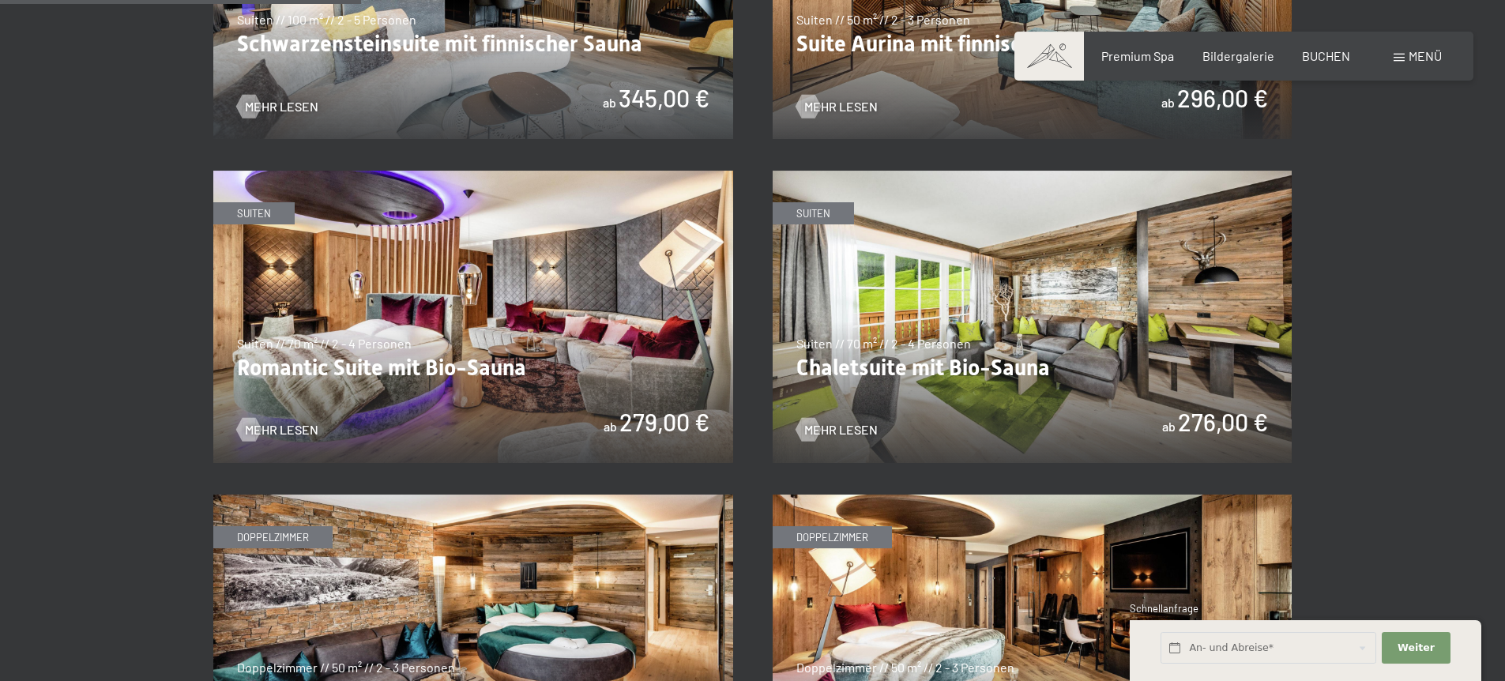
scroll to position [897, 0]
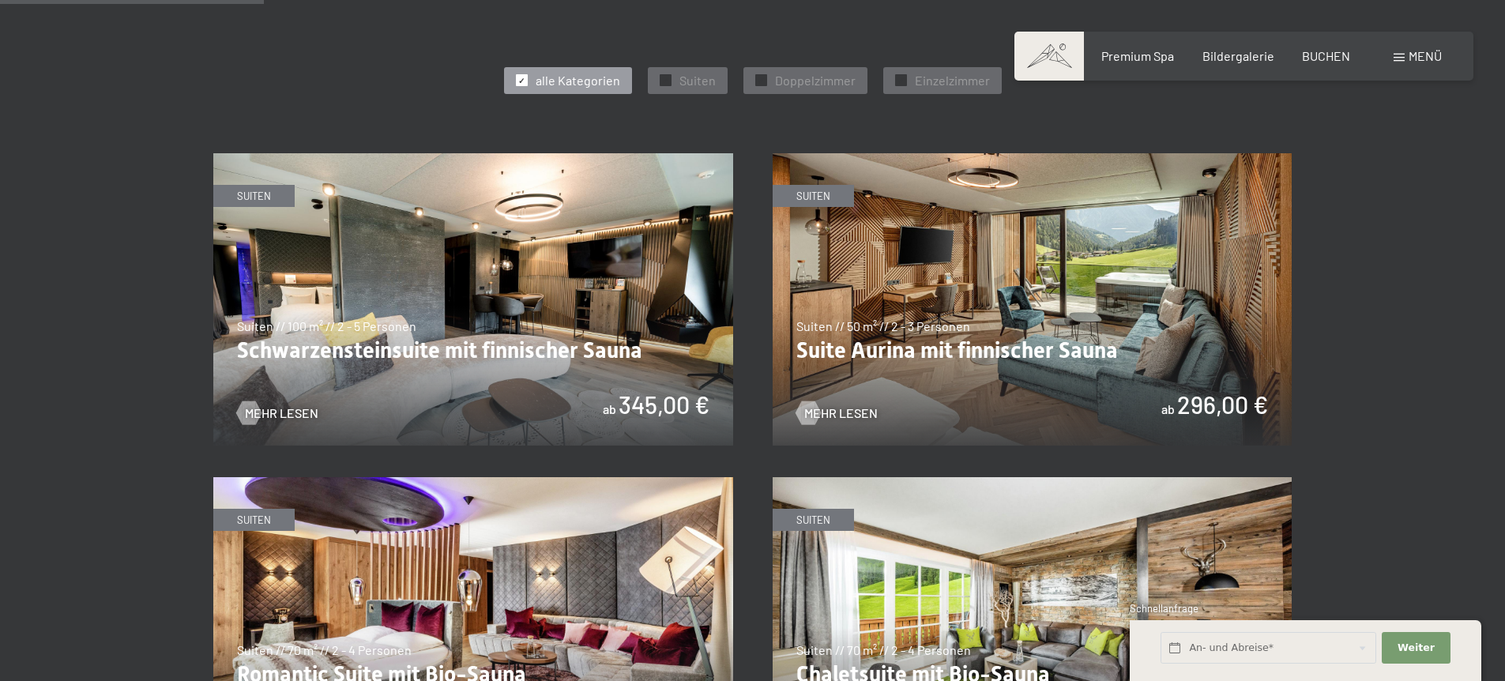
click at [1081, 265] on img at bounding box center [1032, 299] width 520 height 292
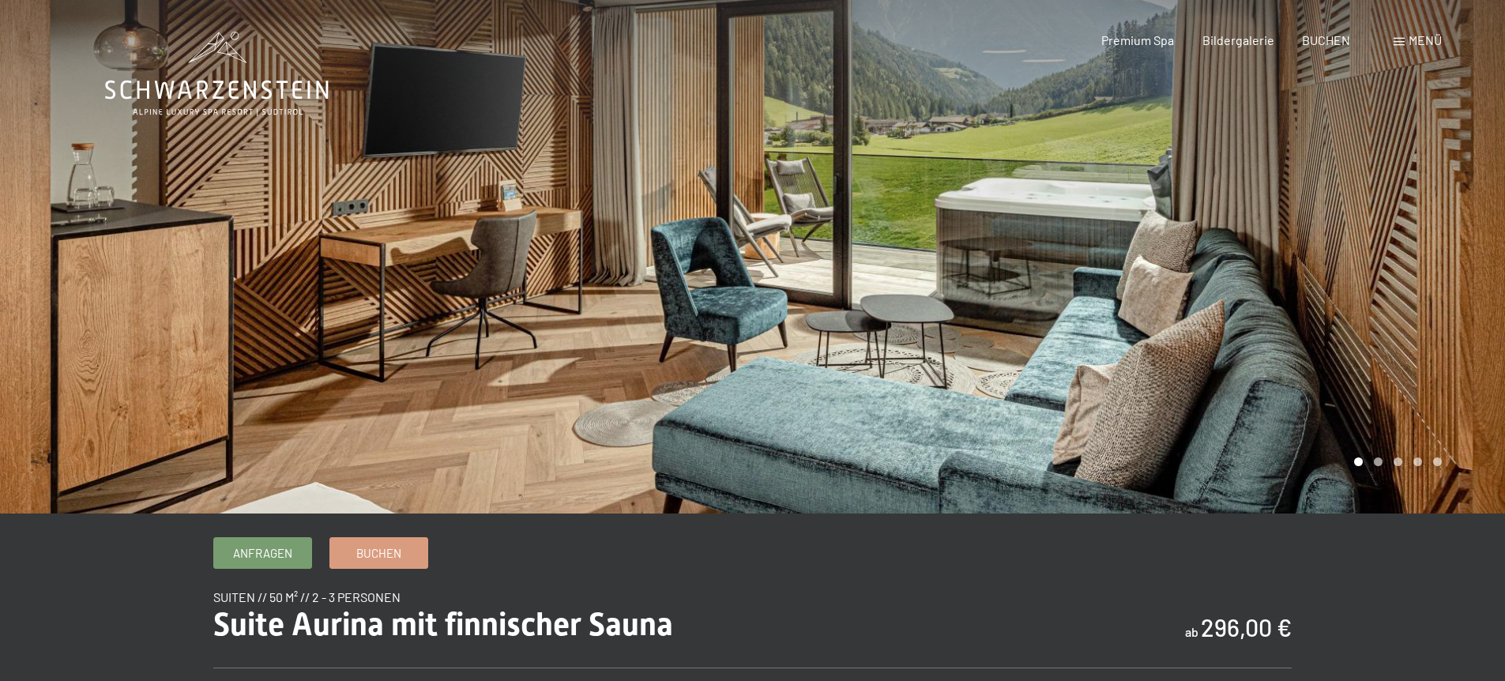
click at [1312, 248] on div at bounding box center [1129, 256] width 753 height 513
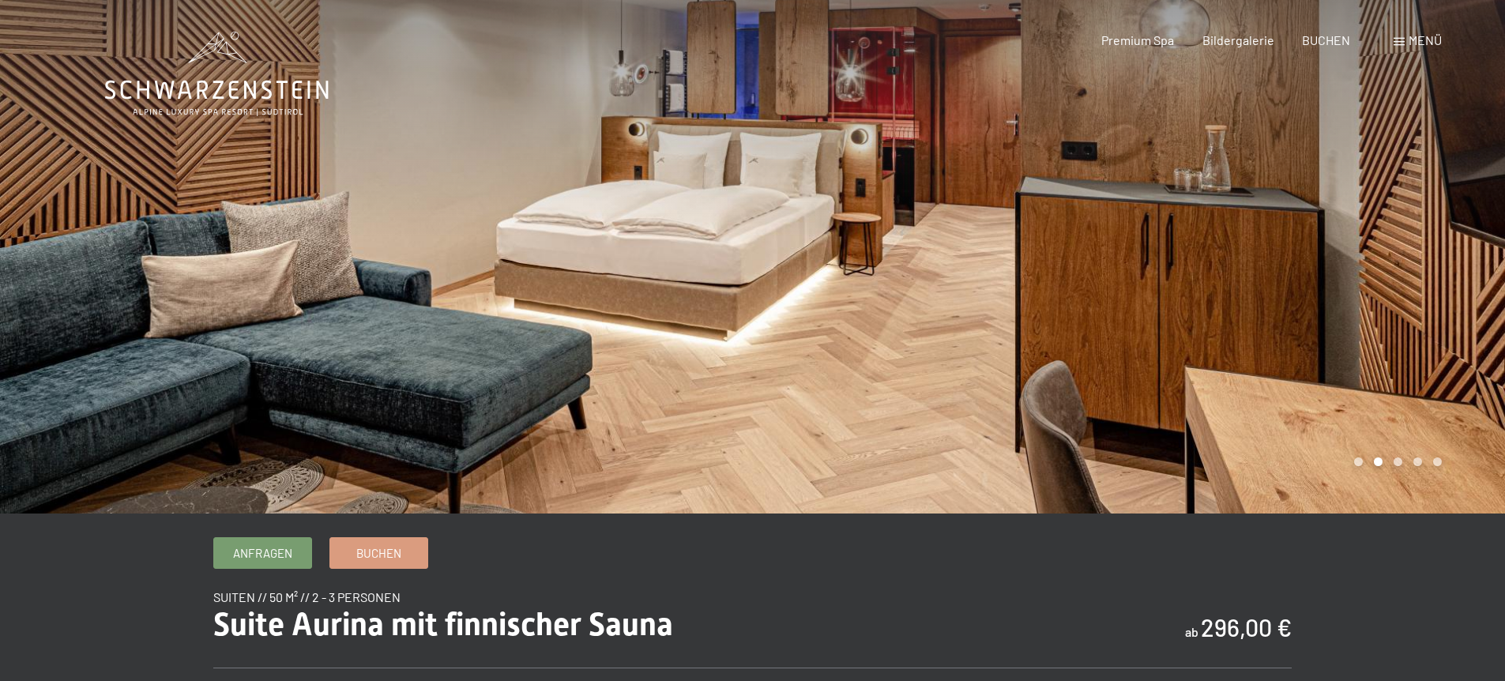
click at [1312, 248] on div at bounding box center [1129, 256] width 753 height 513
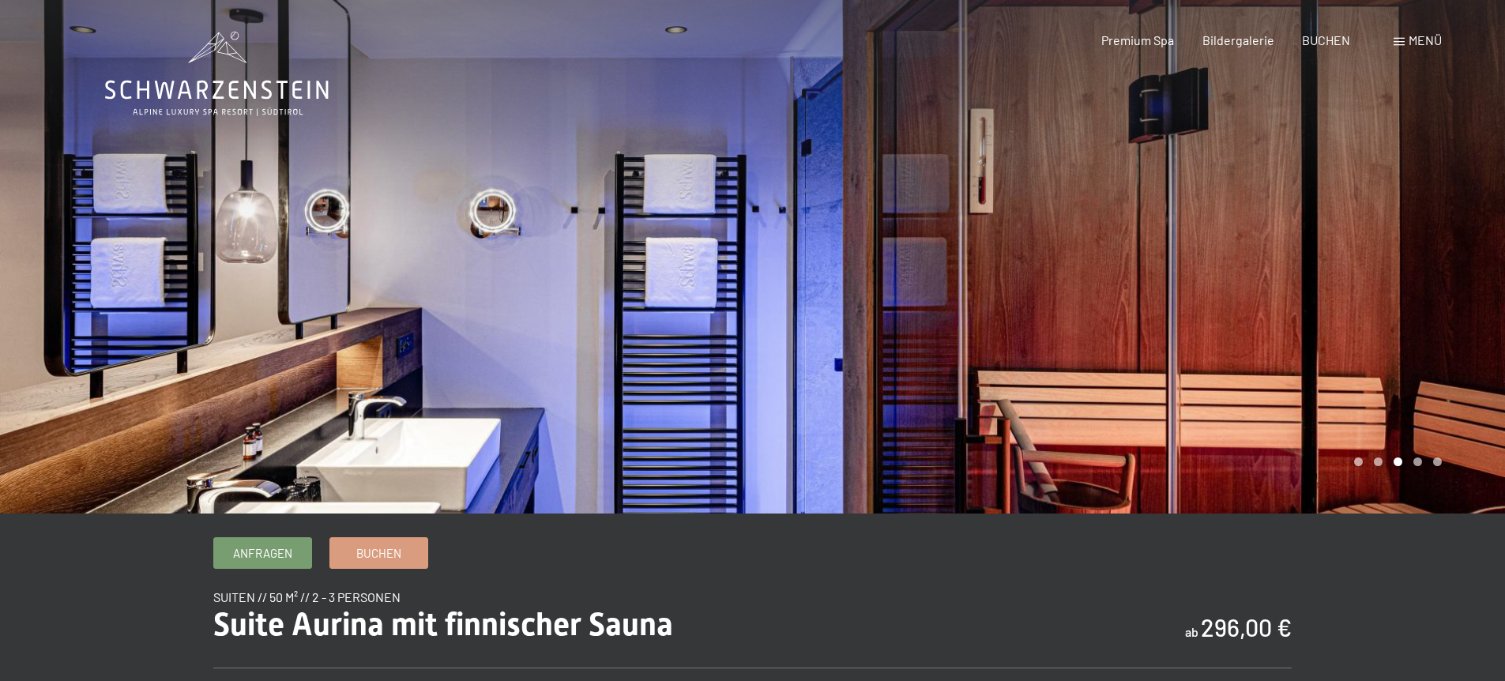
click at [1312, 248] on div at bounding box center [1129, 256] width 753 height 513
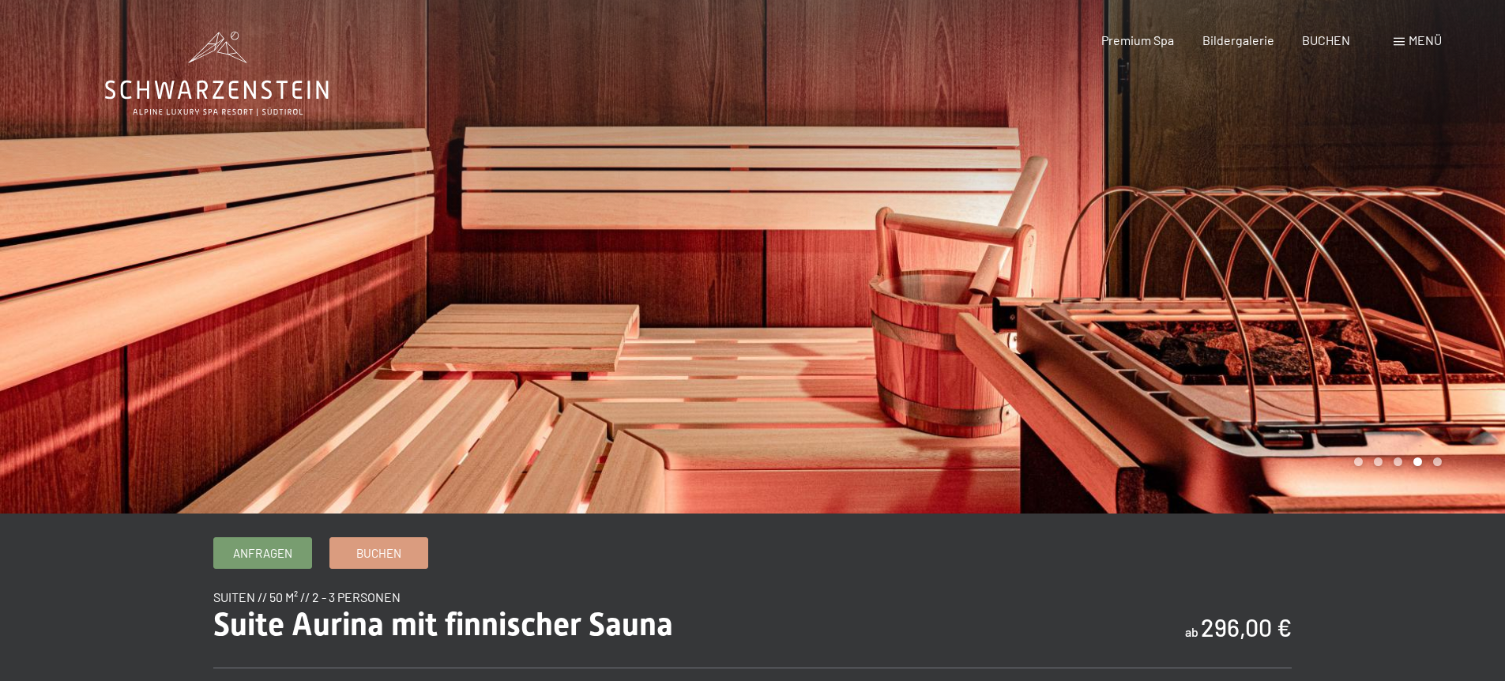
click at [1312, 248] on div at bounding box center [1129, 256] width 753 height 513
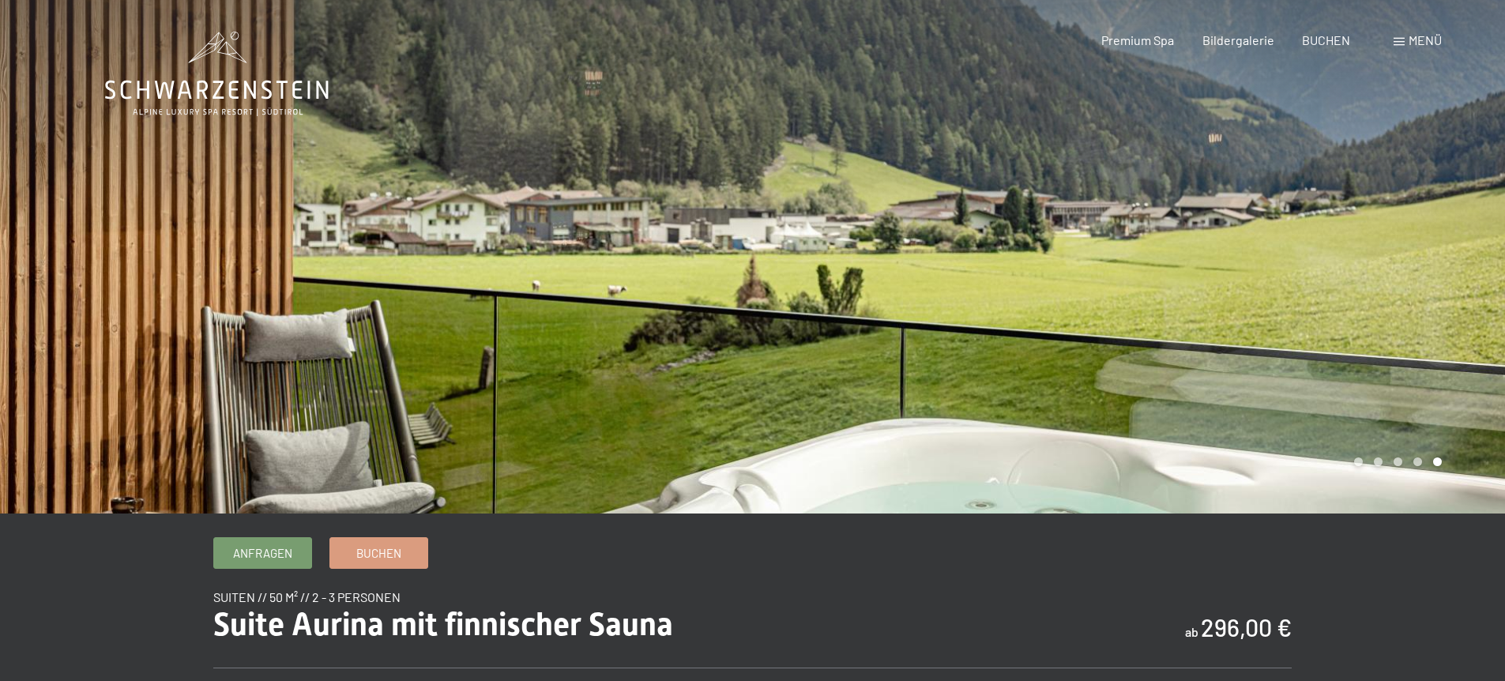
click at [1312, 248] on div at bounding box center [1129, 256] width 753 height 513
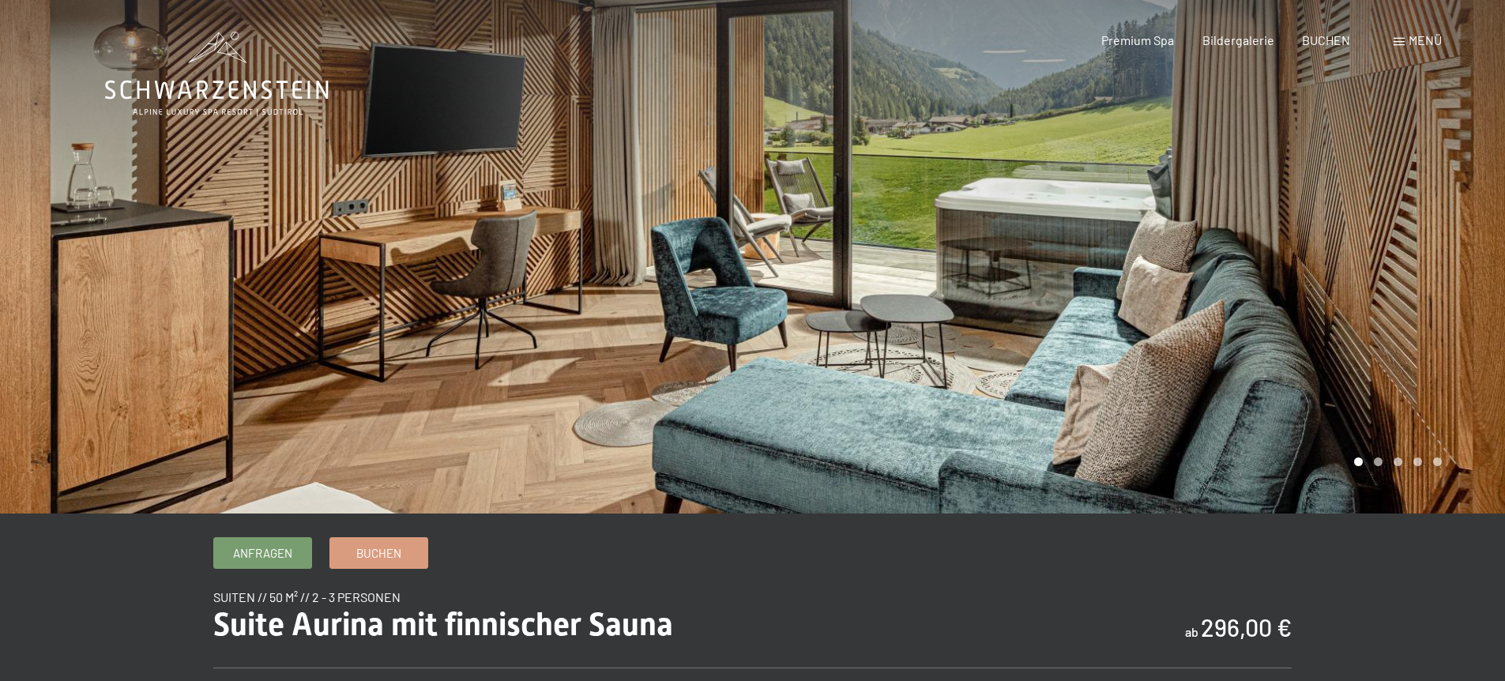
click at [1312, 248] on div at bounding box center [1129, 256] width 753 height 513
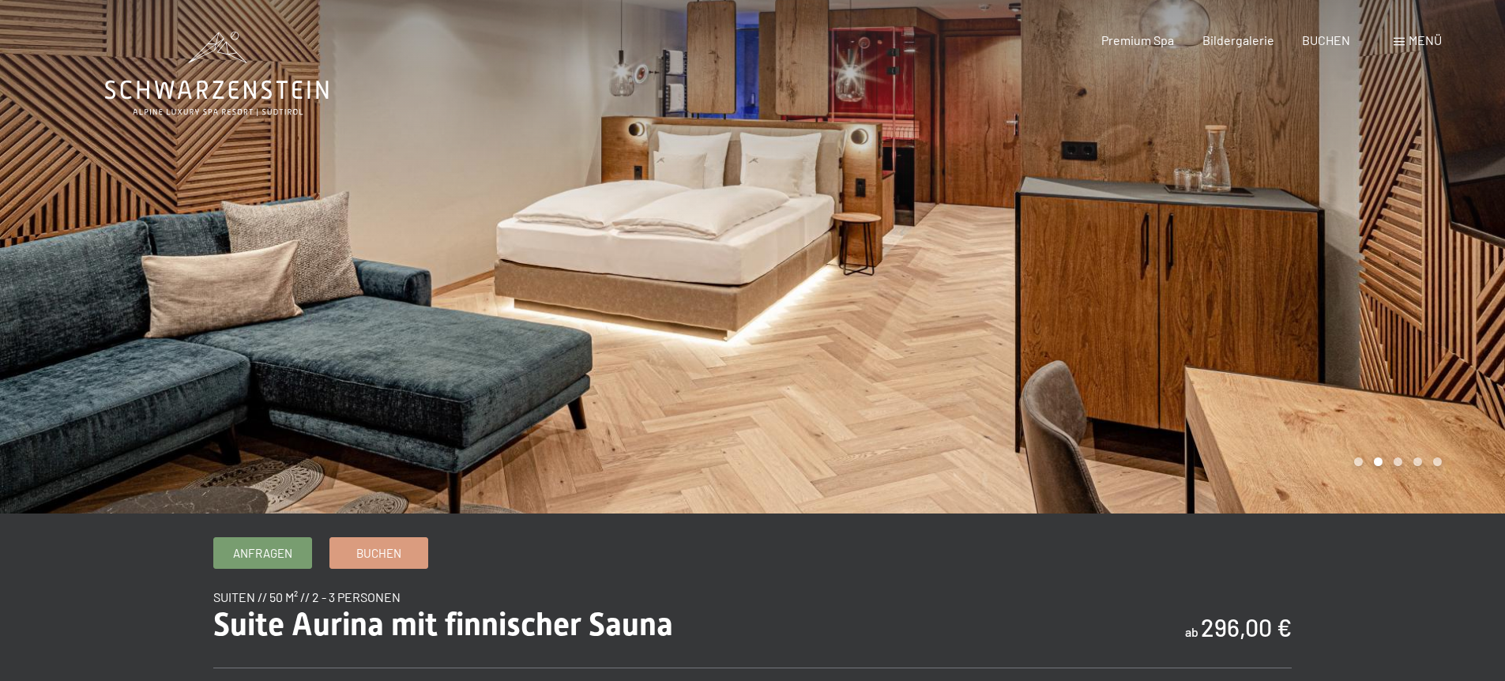
click at [1447, 77] on div at bounding box center [1129, 256] width 753 height 513
